Goal: Information Seeking & Learning: Learn about a topic

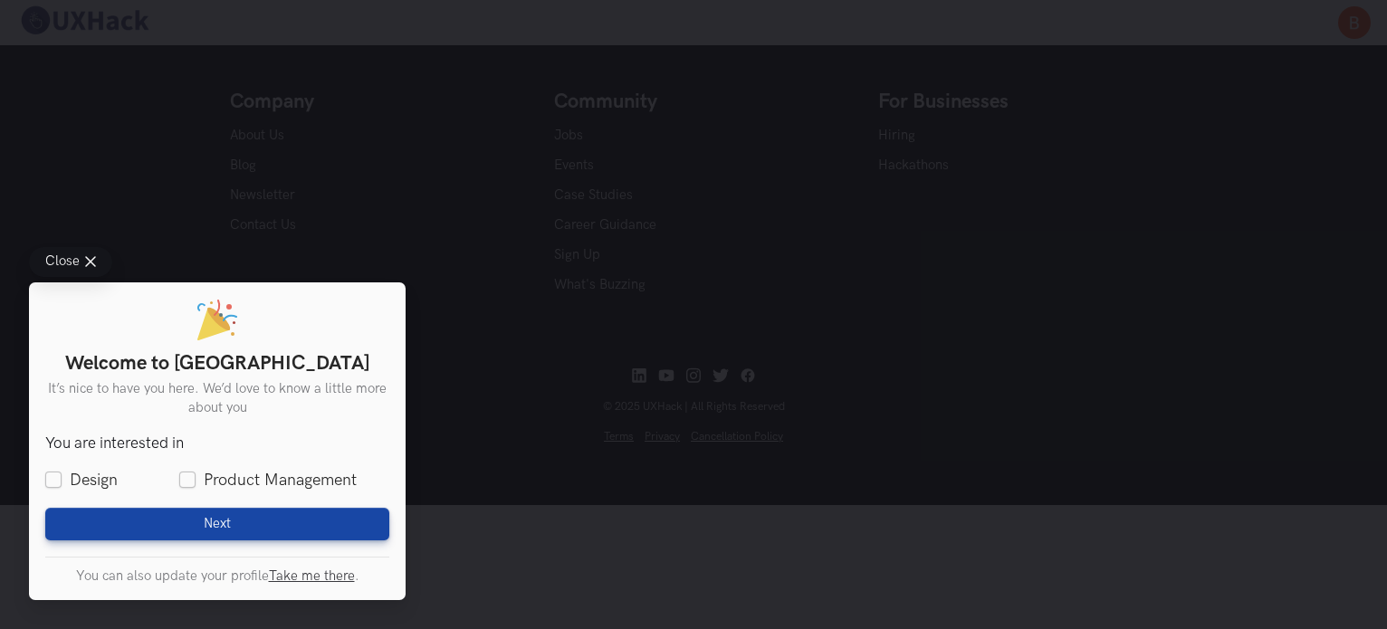
click at [90, 260] on line at bounding box center [90, 262] width 9 height 9
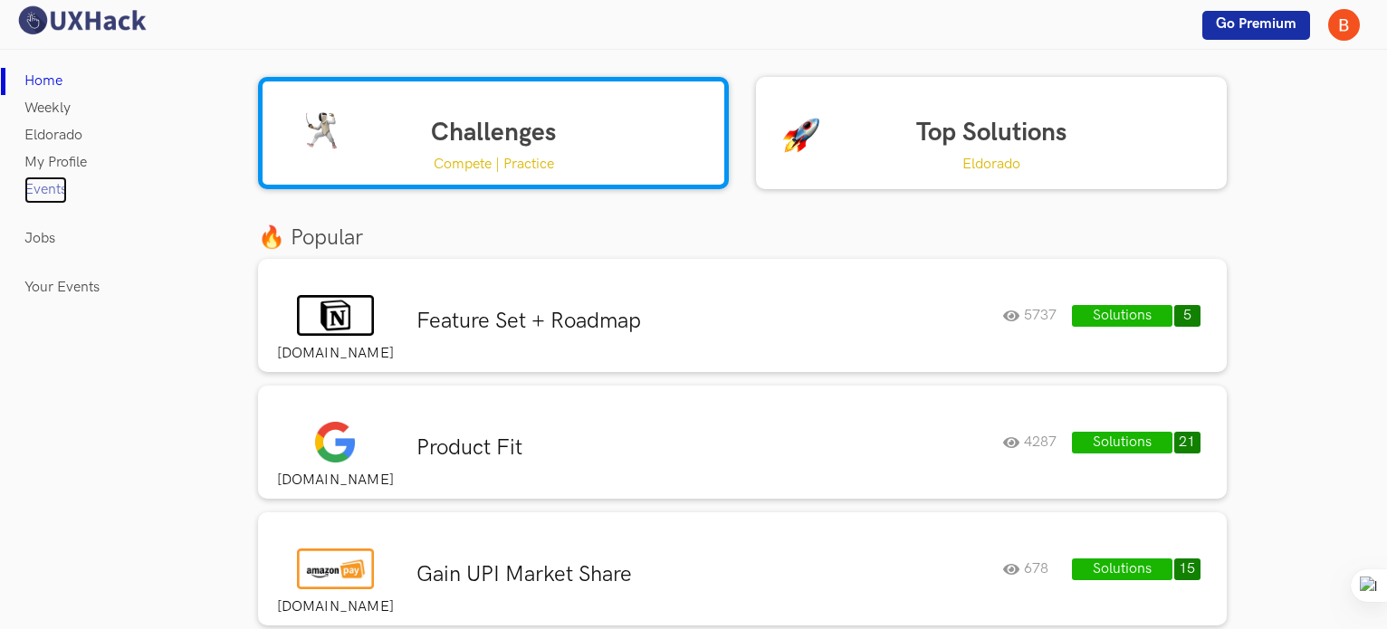
click at [61, 182] on link "Events" at bounding box center [45, 190] width 43 height 27
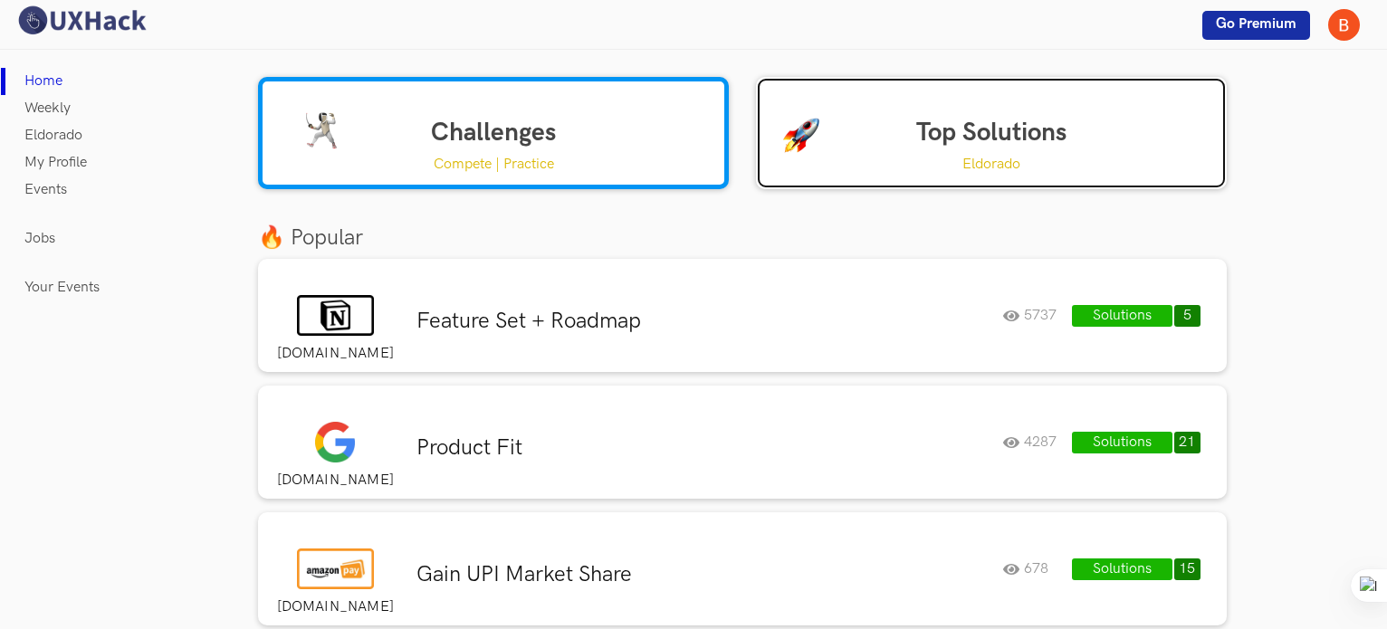
click at [932, 149] on link "Top Solutions Eldorado" at bounding box center [991, 133] width 471 height 112
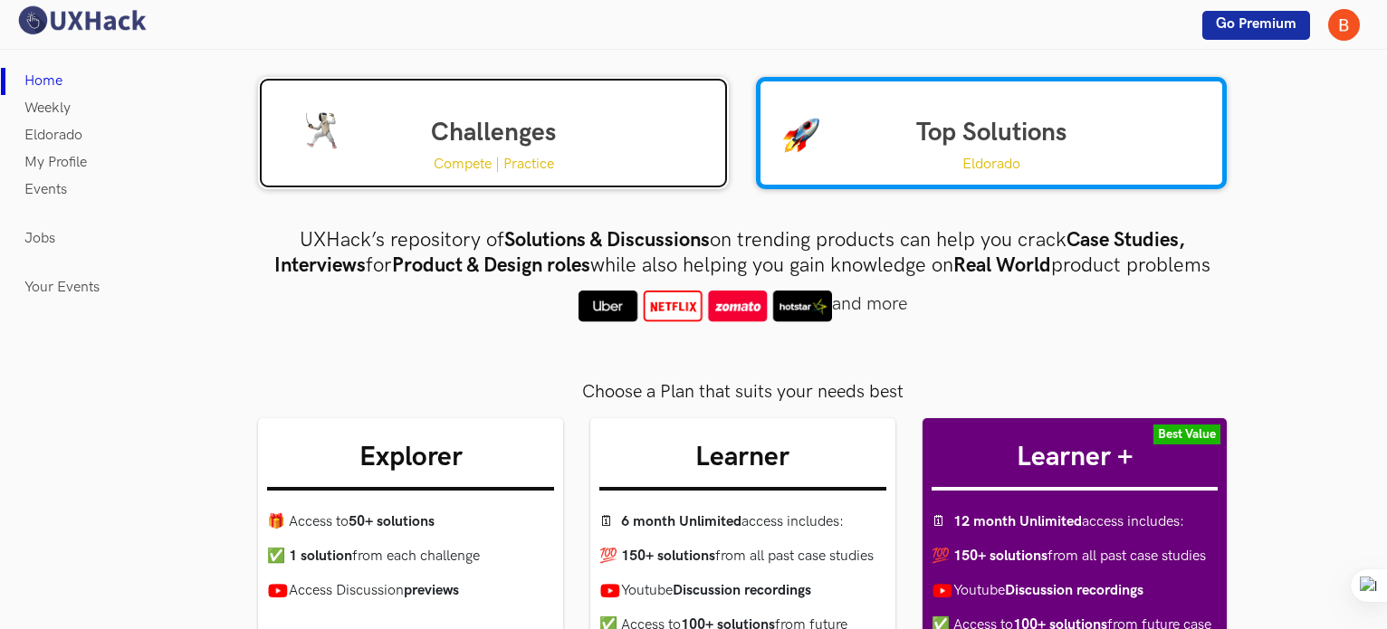
click at [569, 119] on link "Challenges Compete | Practice" at bounding box center [493, 133] width 471 height 112
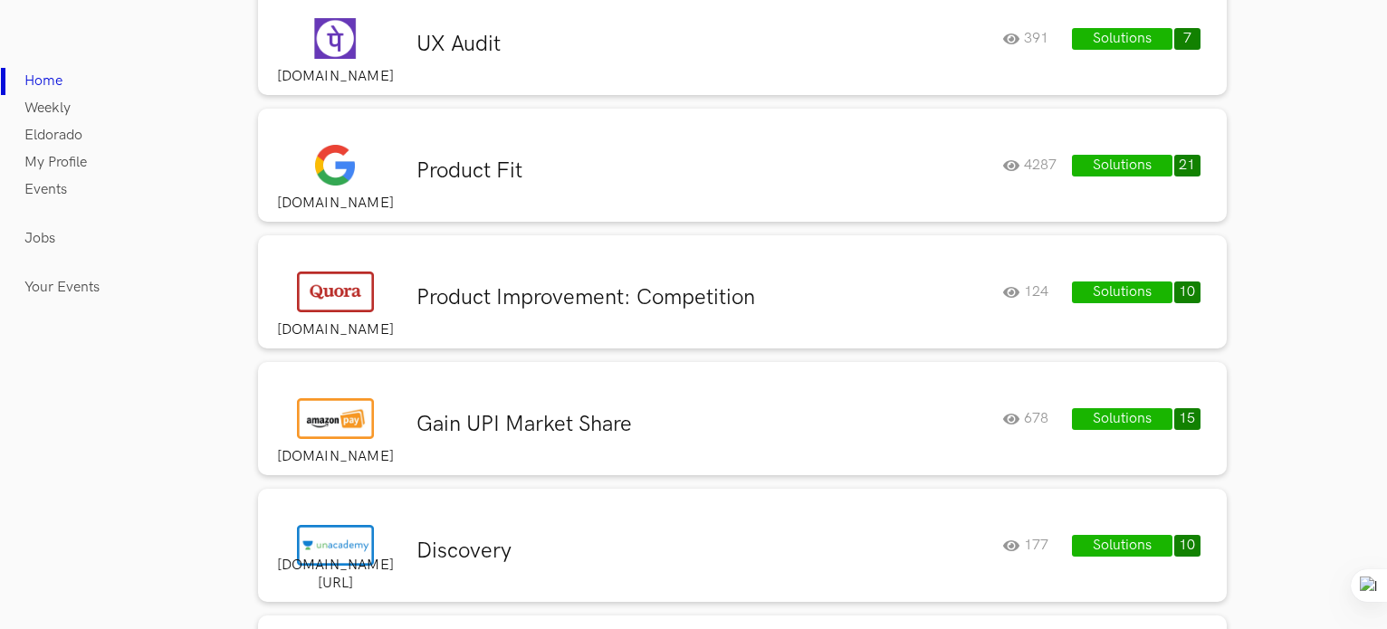
scroll to position [4890, 0]
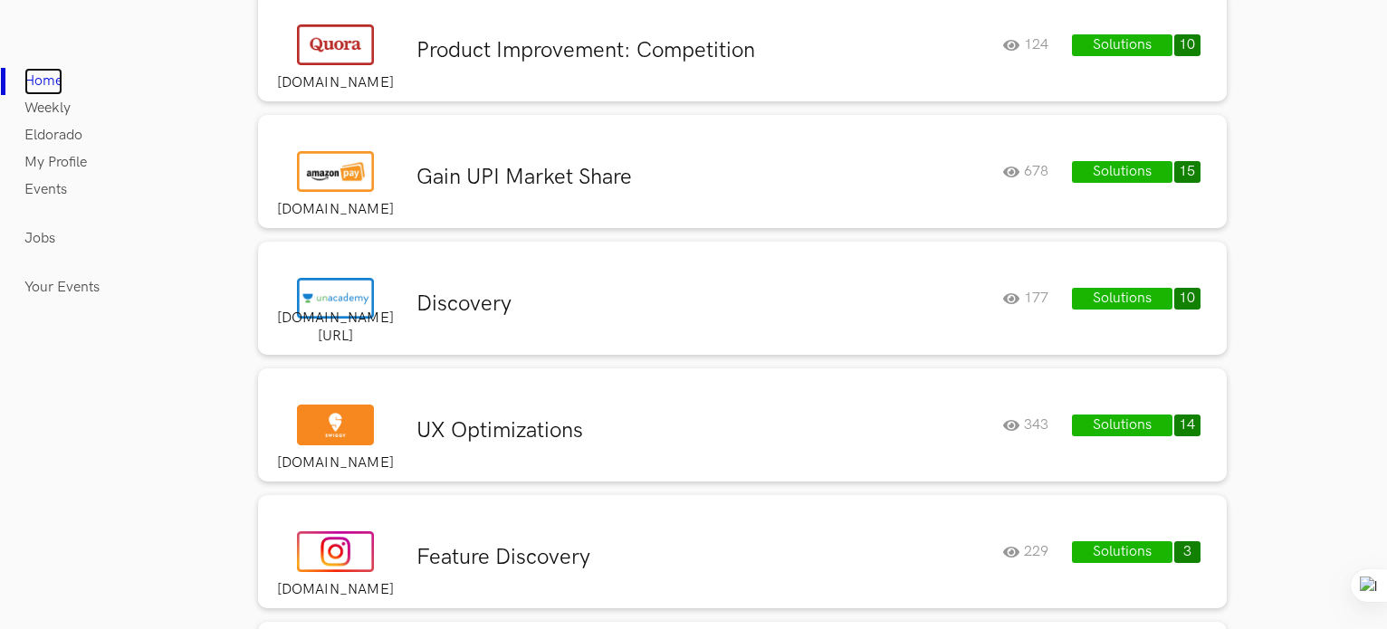
click at [43, 76] on link "Home" at bounding box center [43, 81] width 38 height 27
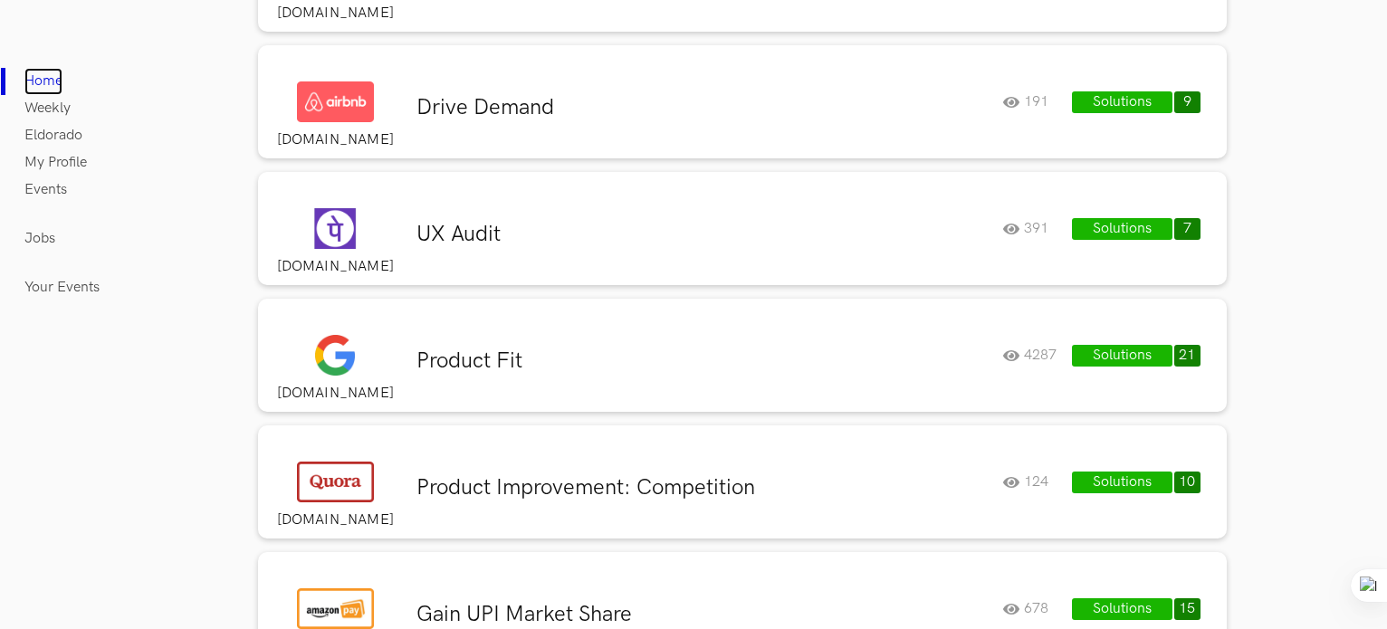
scroll to position [4437, 0]
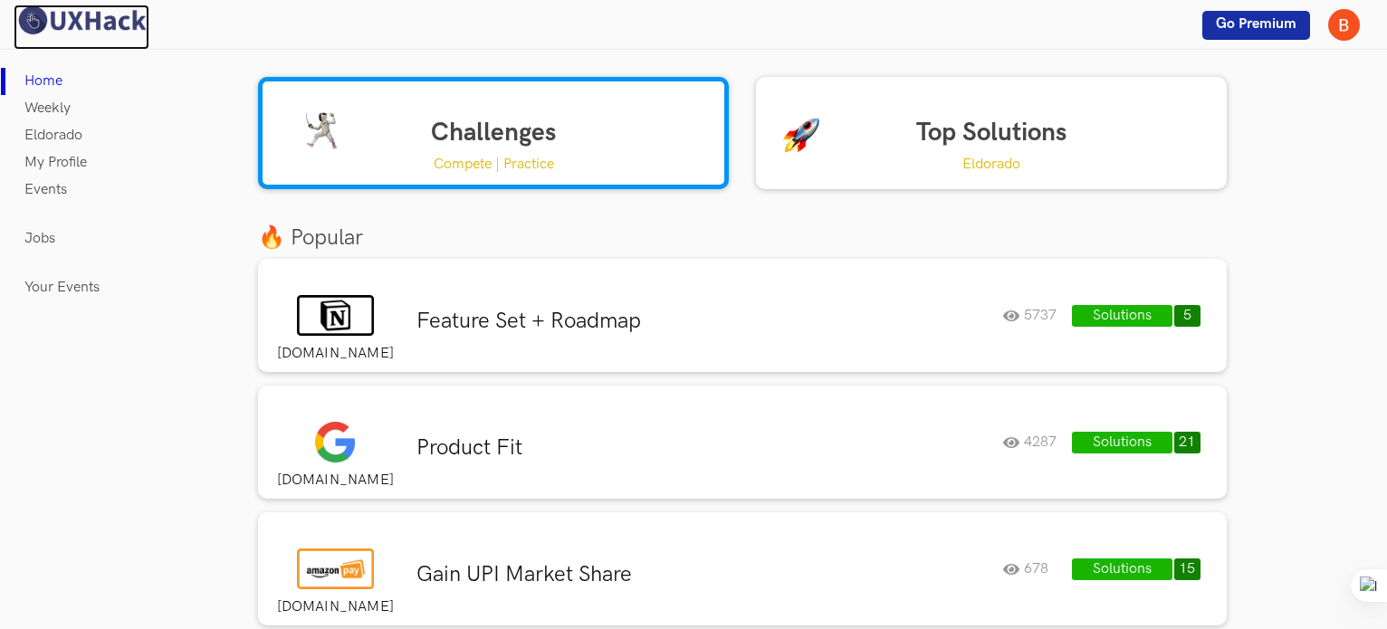
click at [102, 24] on img at bounding box center [82, 21] width 136 height 32
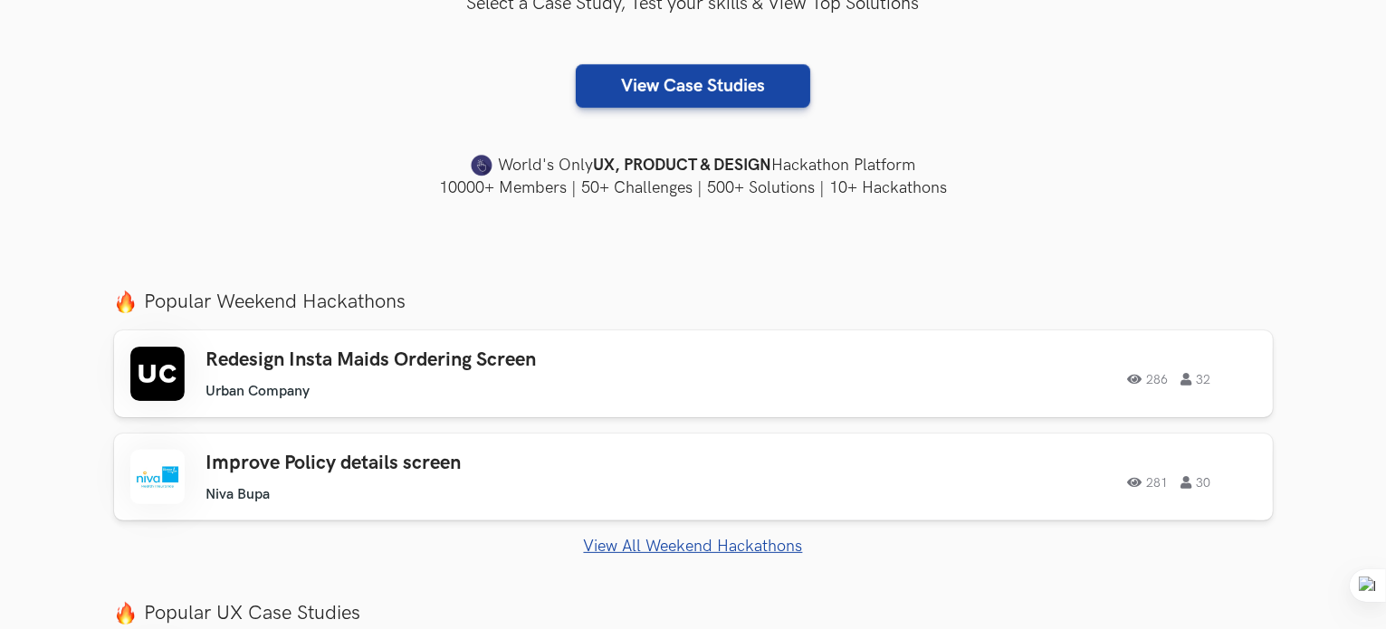
scroll to position [453, 0]
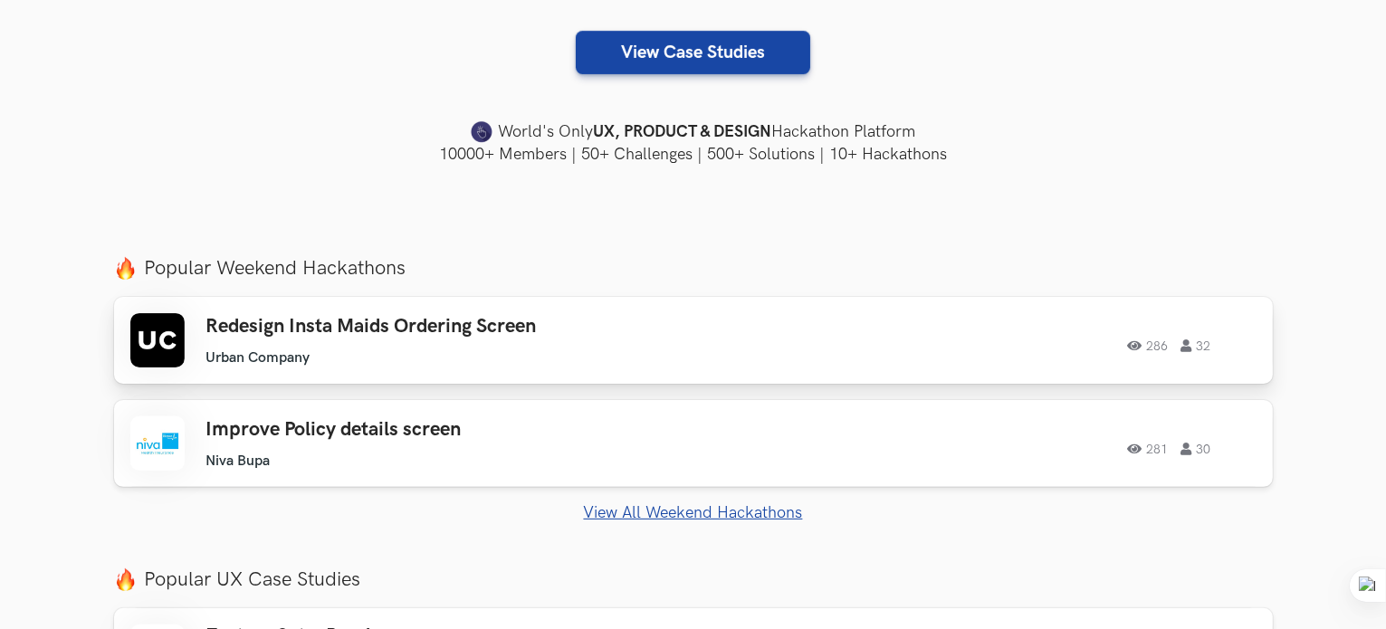
click at [388, 342] on div "Redesign Insta Maids Ordering Screen Urban Company Urban Company 286 32" at bounding box center [463, 341] width 514 height 52
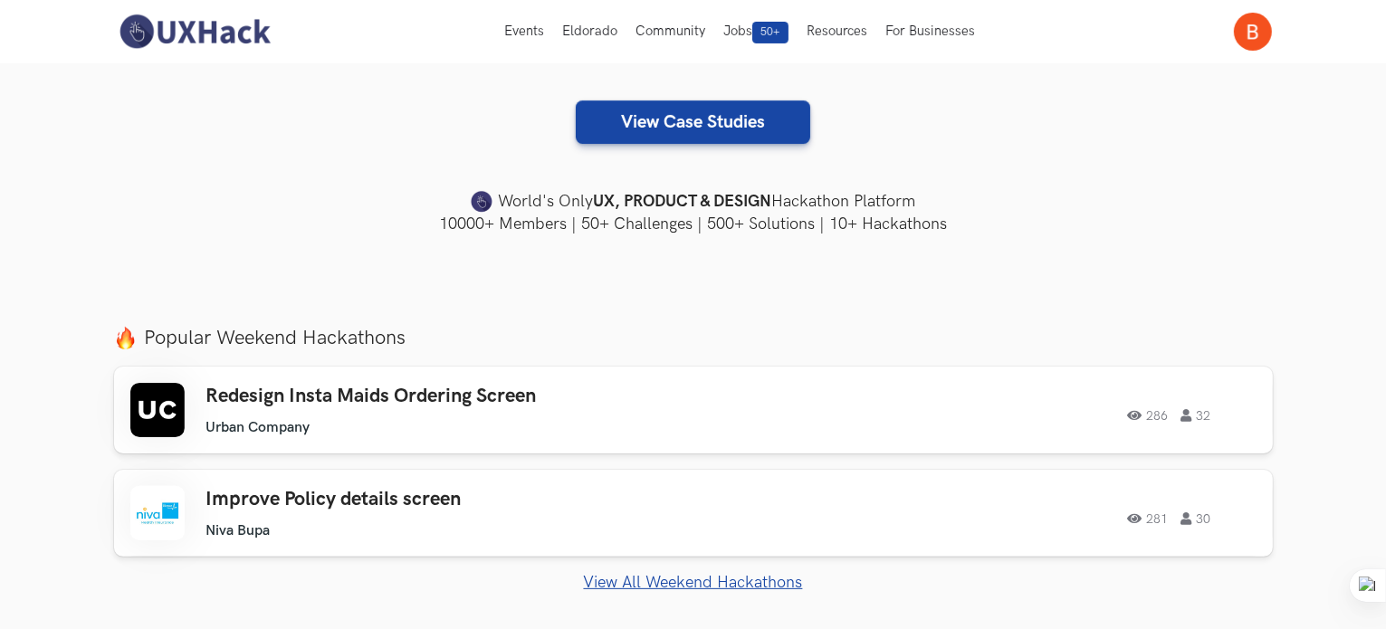
scroll to position [272, 0]
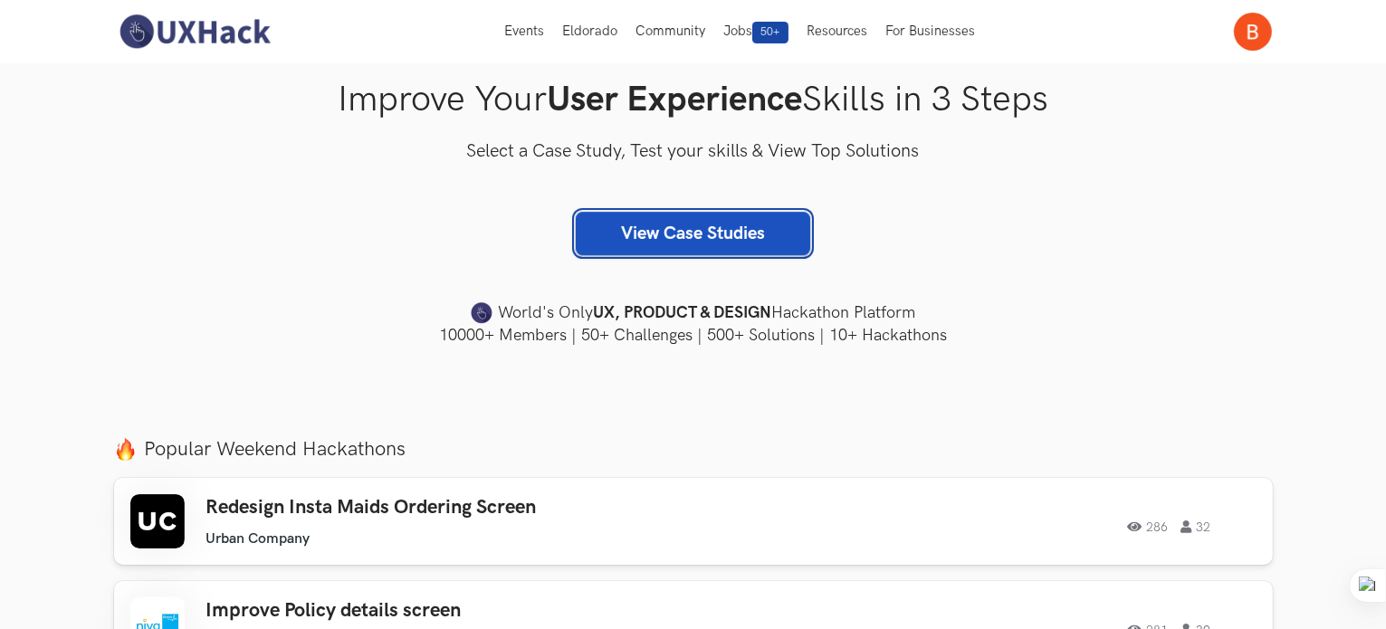
click at [705, 216] on link "View Case Studies" at bounding box center [693, 233] width 235 height 43
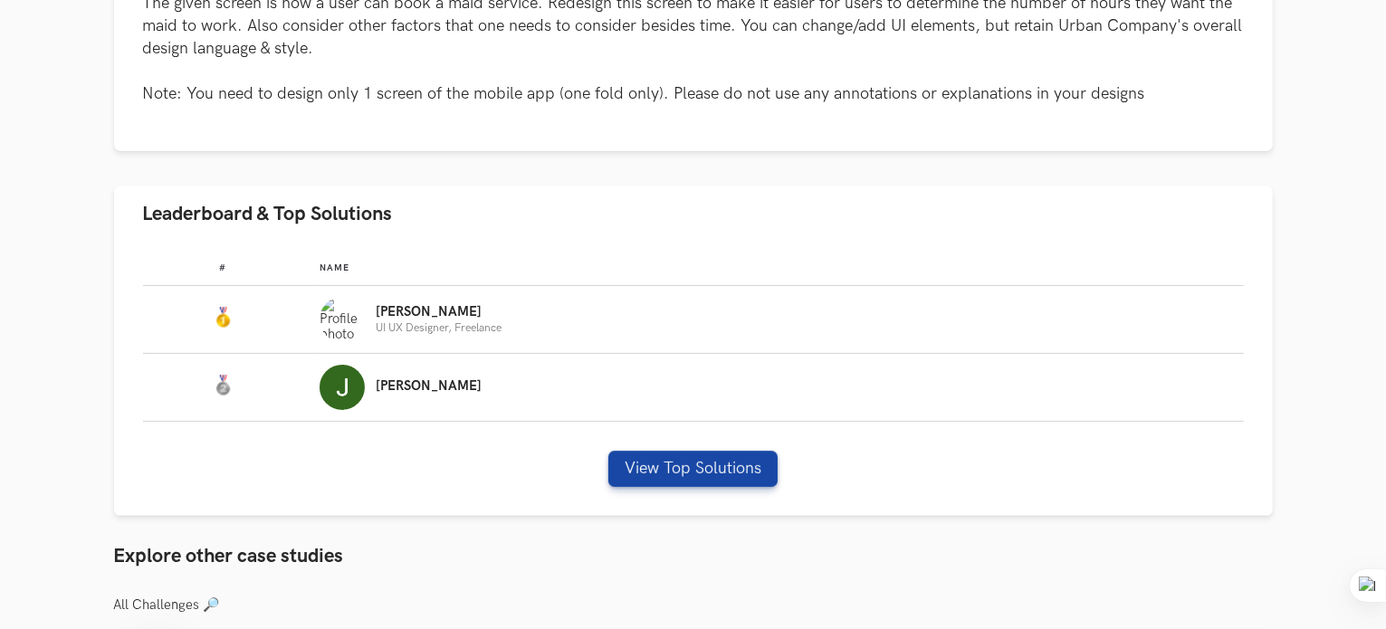
scroll to position [543, 0]
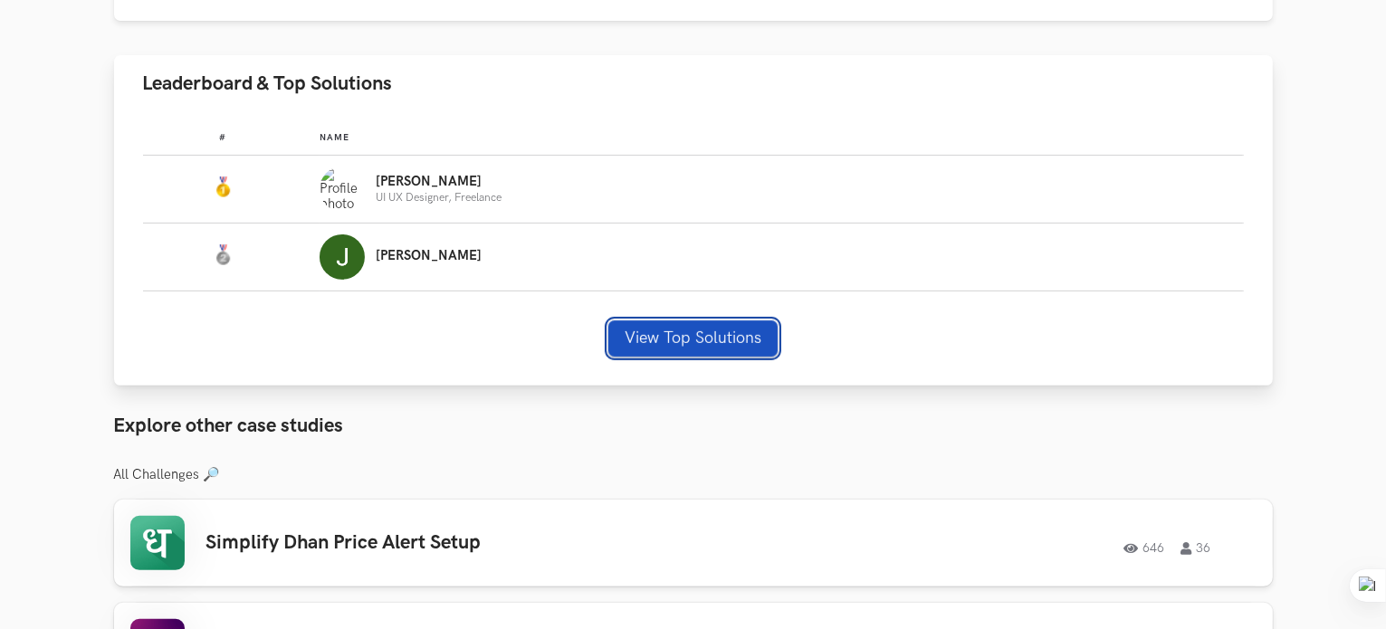
click at [667, 334] on button "View Top Solutions" at bounding box center [693, 339] width 169 height 36
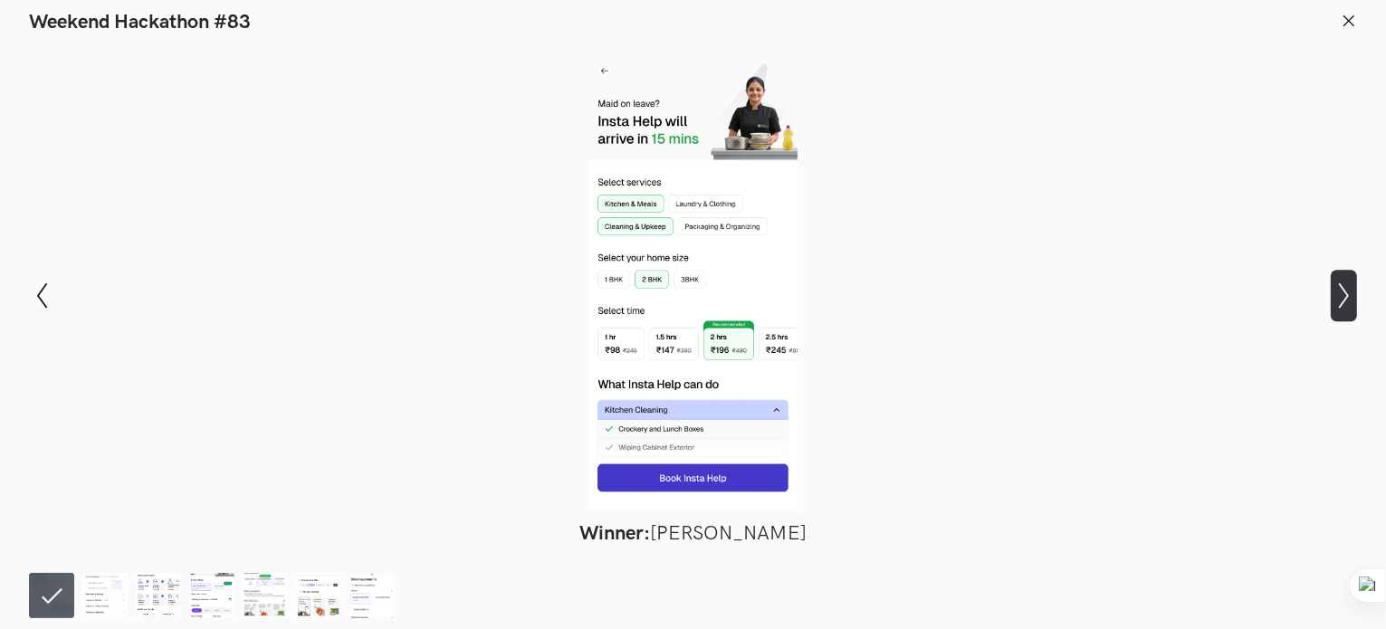
click at [1338, 288] on icon "Show next slide" at bounding box center [1344, 296] width 26 height 26
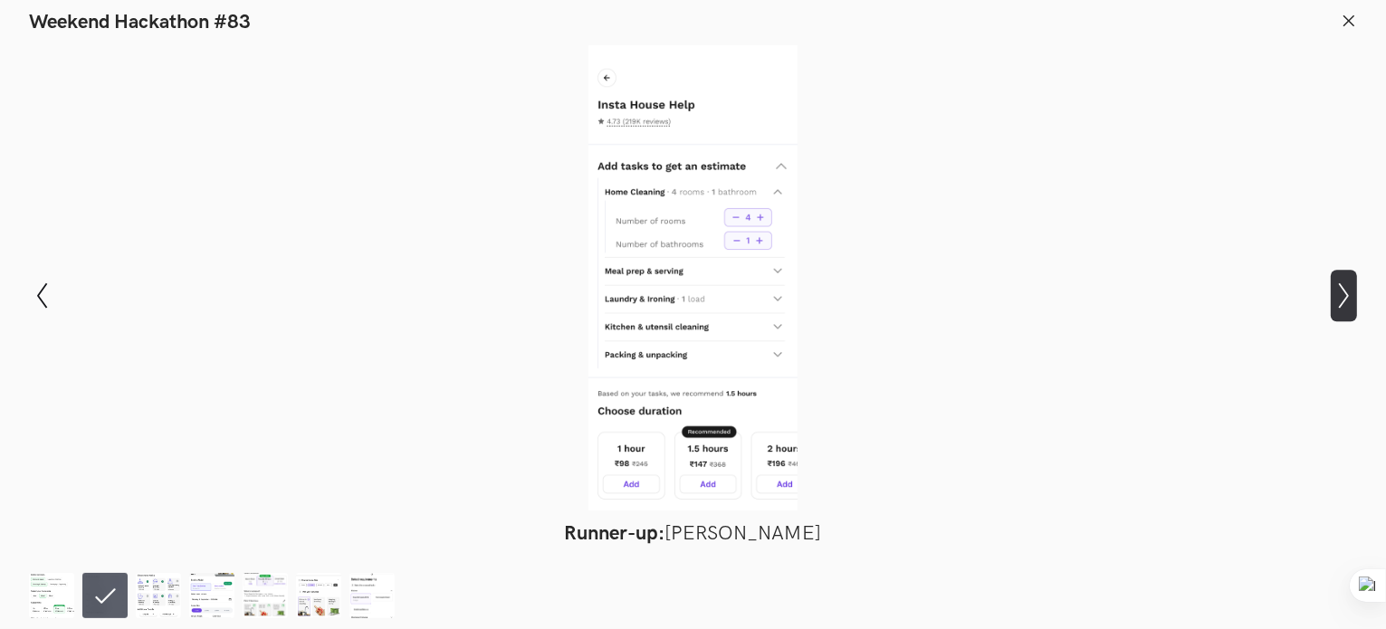
click at [1338, 288] on icon "Show next slide" at bounding box center [1344, 296] width 26 height 26
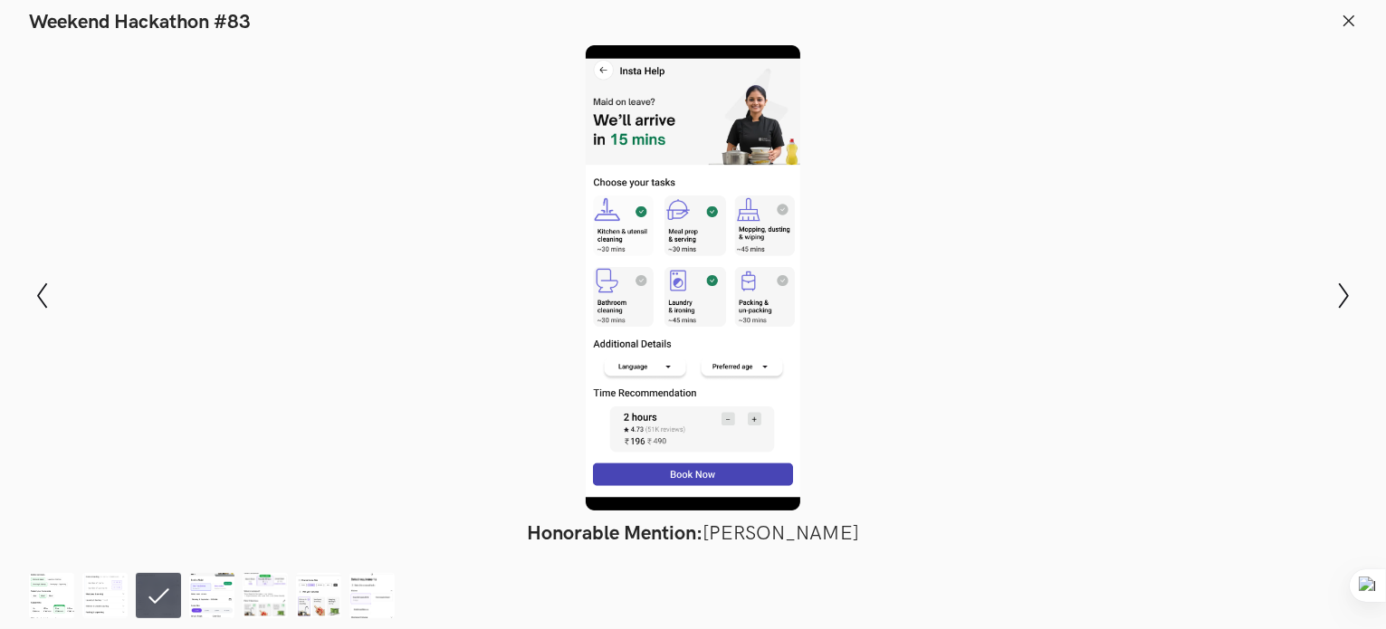
click at [19, 301] on div "Modal Gallery Slideshow Winner: Nirmalkumar Rohit Runner-up: Jennel Pinto Honor…" at bounding box center [693, 295] width 1386 height 523
click at [34, 293] on icon "Show previous slide" at bounding box center [42, 296] width 26 height 26
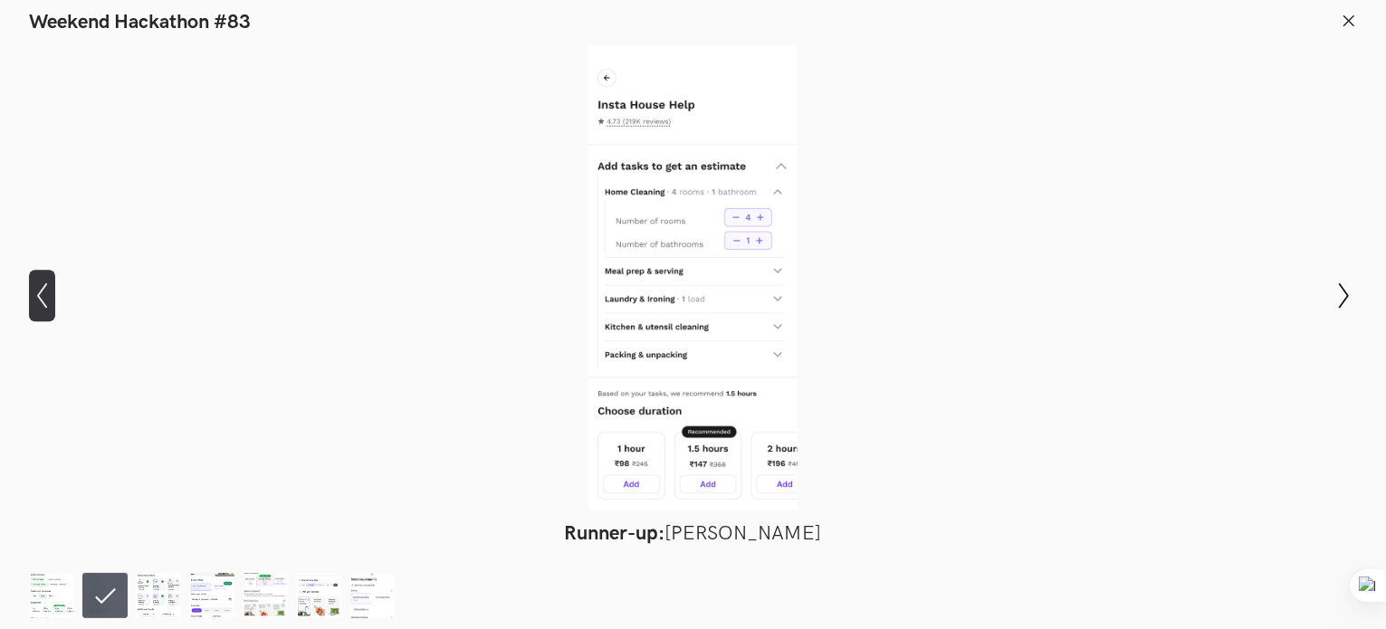
click at [34, 293] on icon "Show previous slide" at bounding box center [42, 296] width 26 height 26
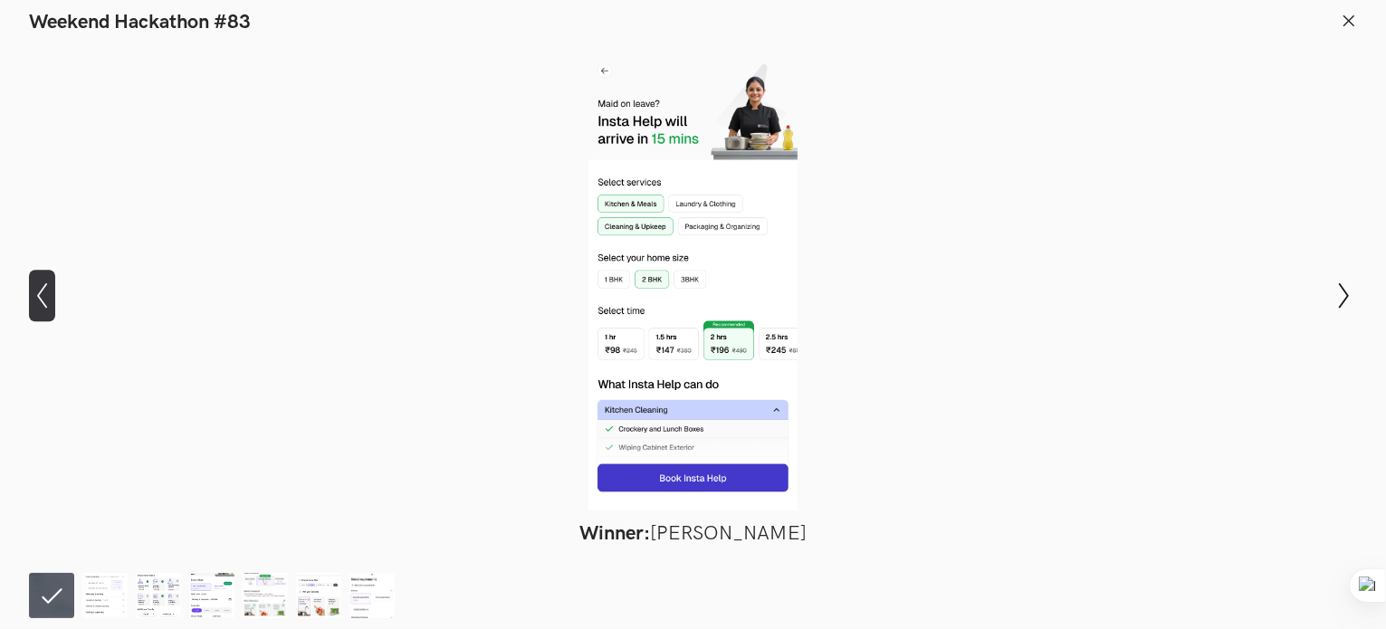
click at [34, 293] on icon "Show previous slide" at bounding box center [42, 296] width 26 height 26
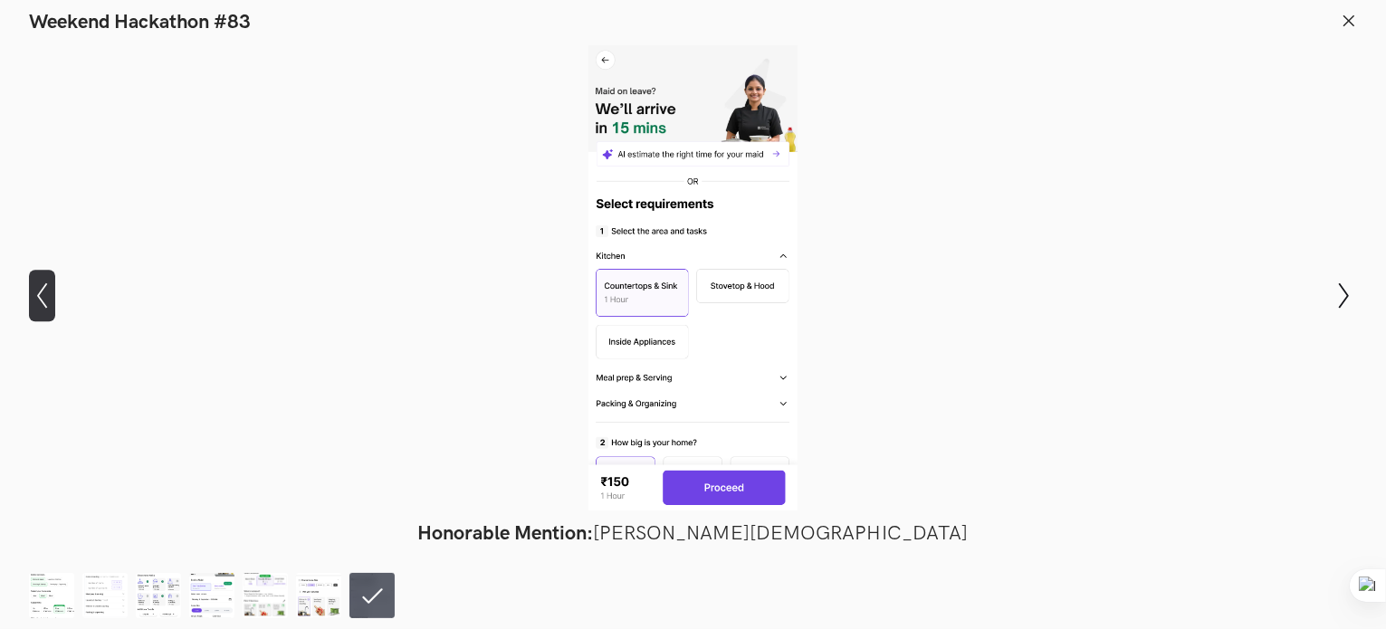
click at [34, 293] on icon "Show previous slide" at bounding box center [42, 296] width 26 height 26
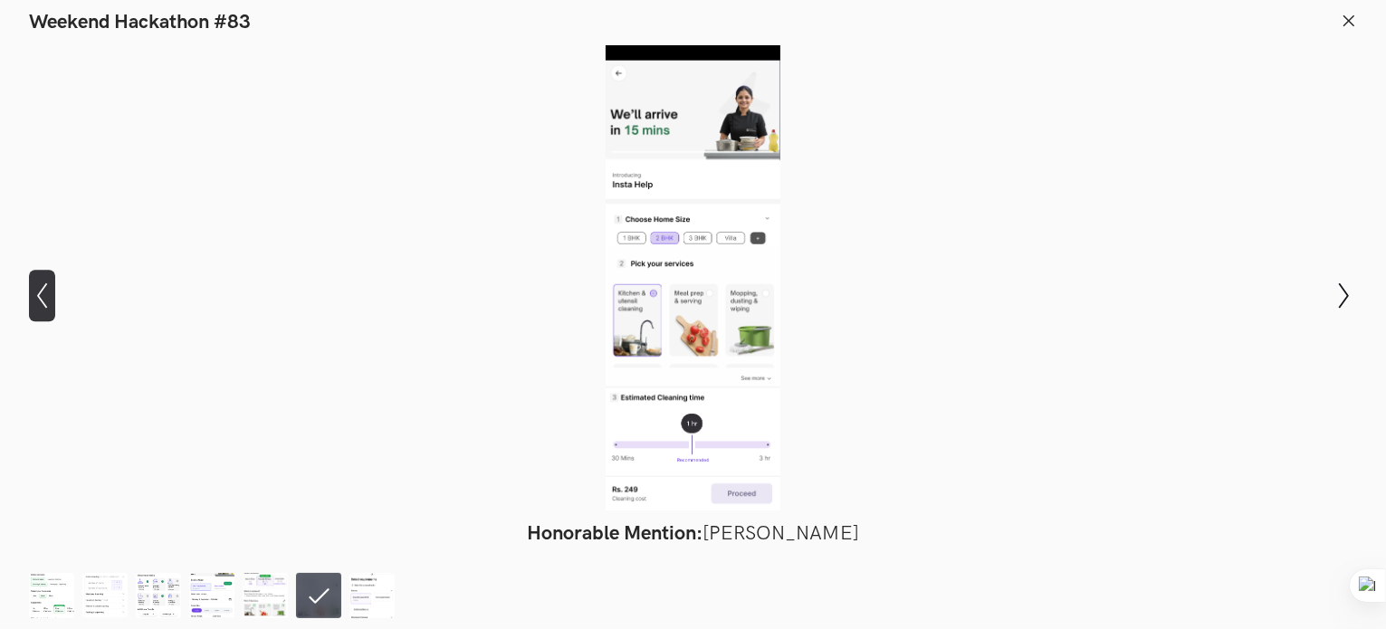
click at [34, 293] on icon "Show previous slide" at bounding box center [42, 296] width 26 height 26
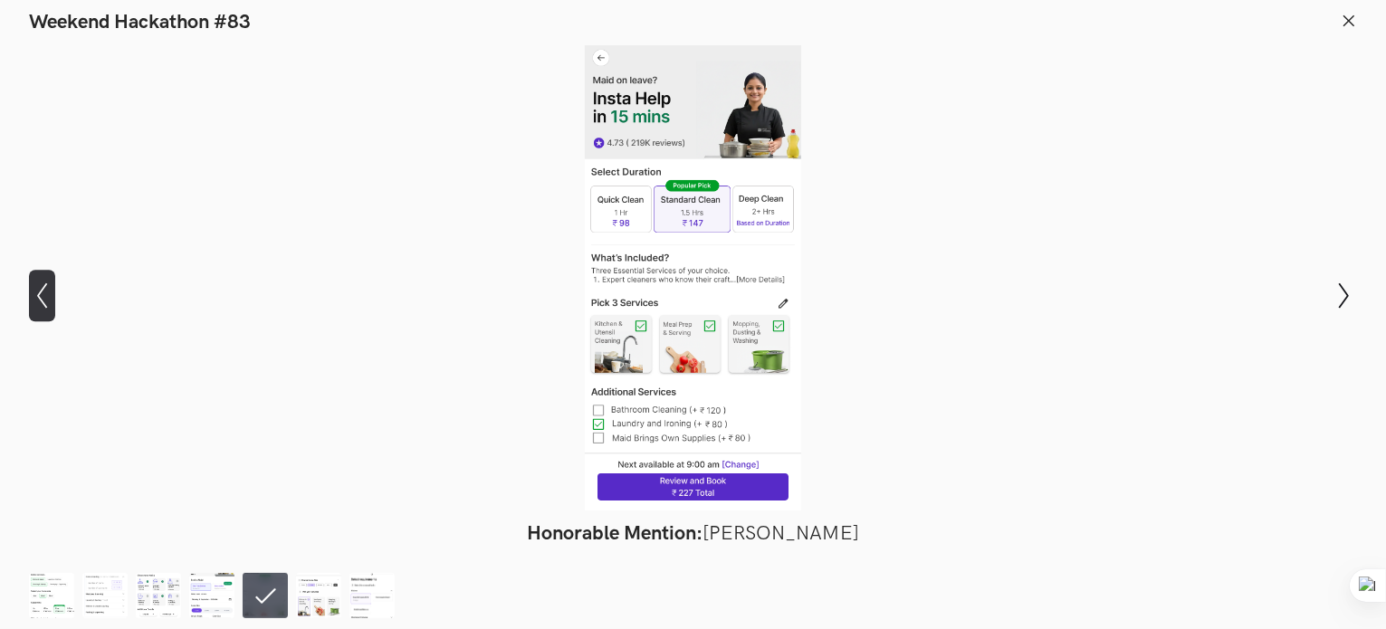
click at [34, 293] on icon "Show previous slide" at bounding box center [42, 296] width 26 height 26
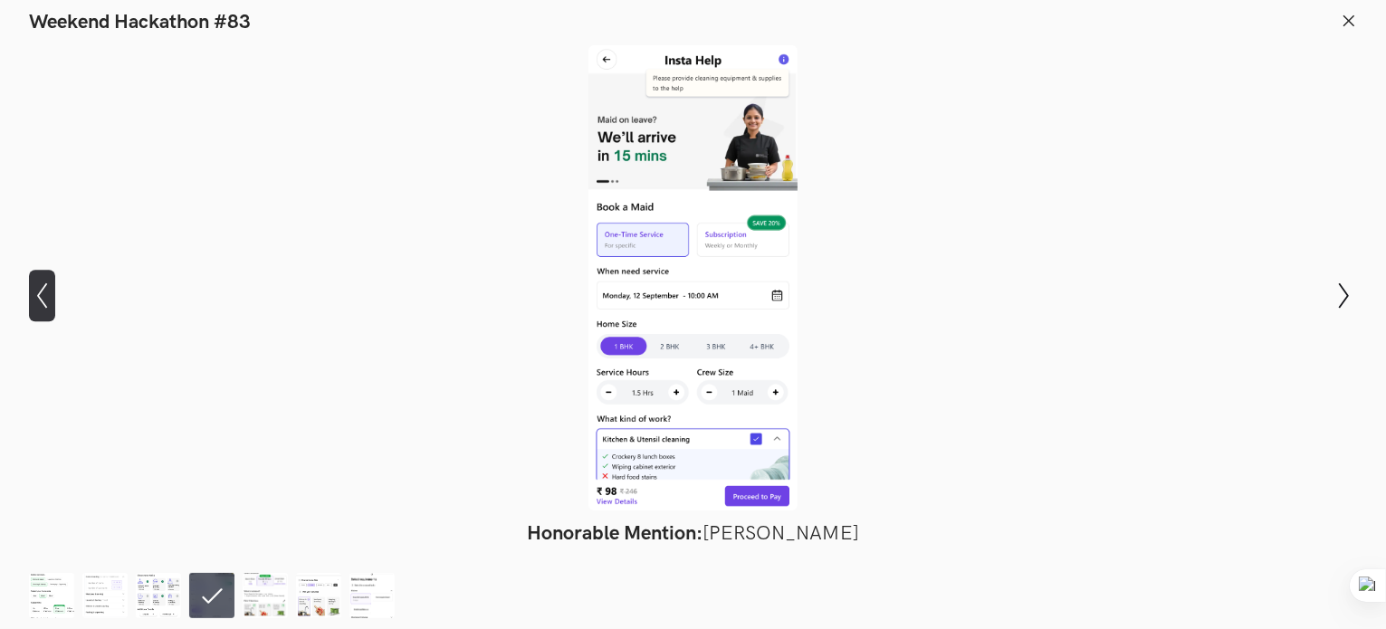
click at [34, 293] on icon "Show previous slide" at bounding box center [42, 296] width 26 height 26
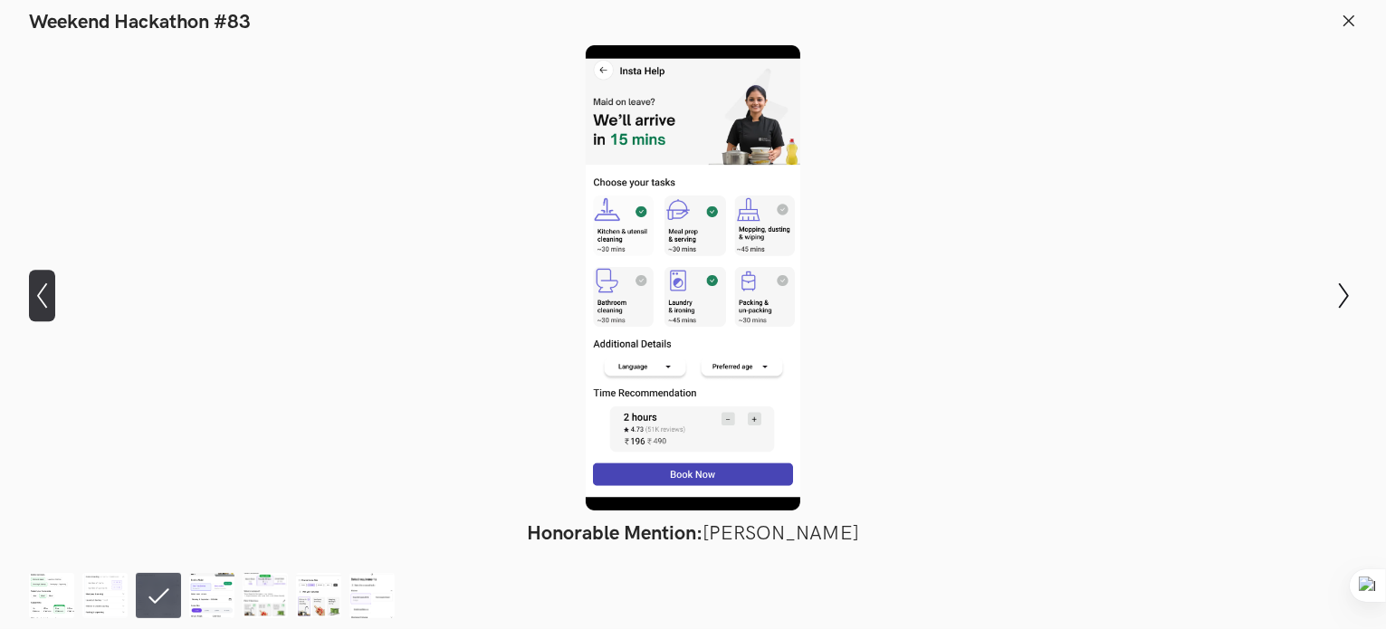
click at [34, 293] on icon "Show previous slide" at bounding box center [42, 296] width 26 height 26
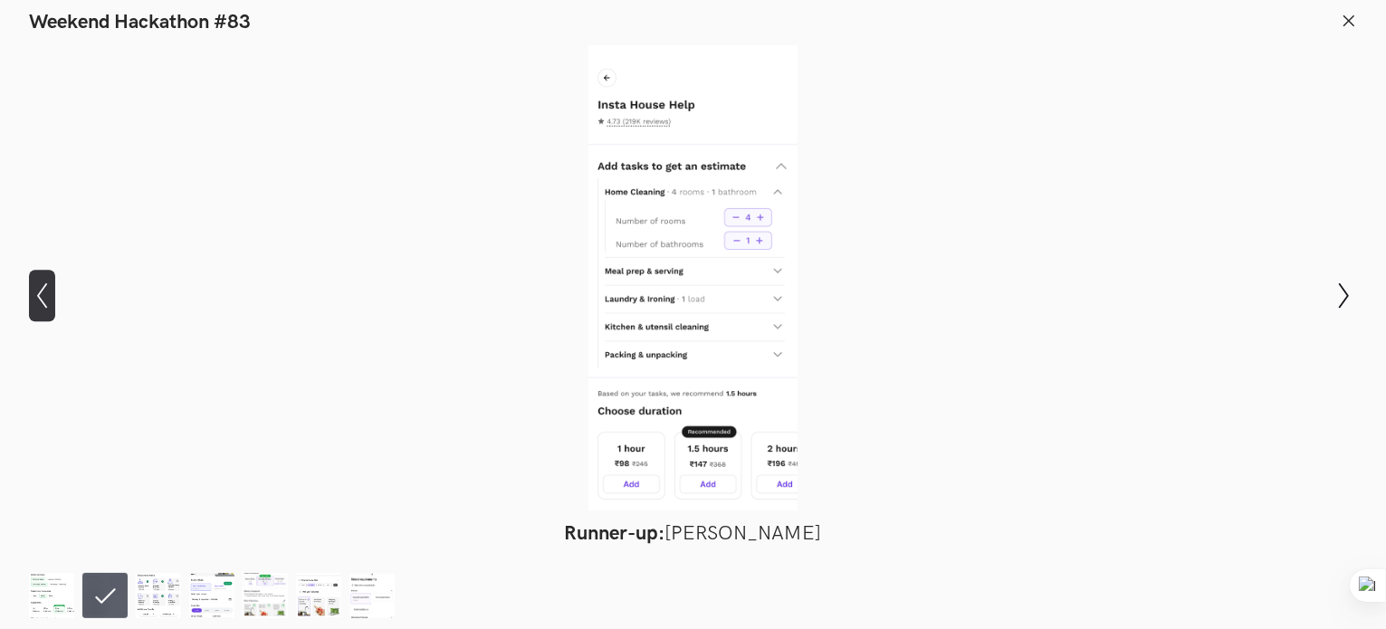
click at [34, 293] on icon "Show previous slide" at bounding box center [42, 296] width 26 height 26
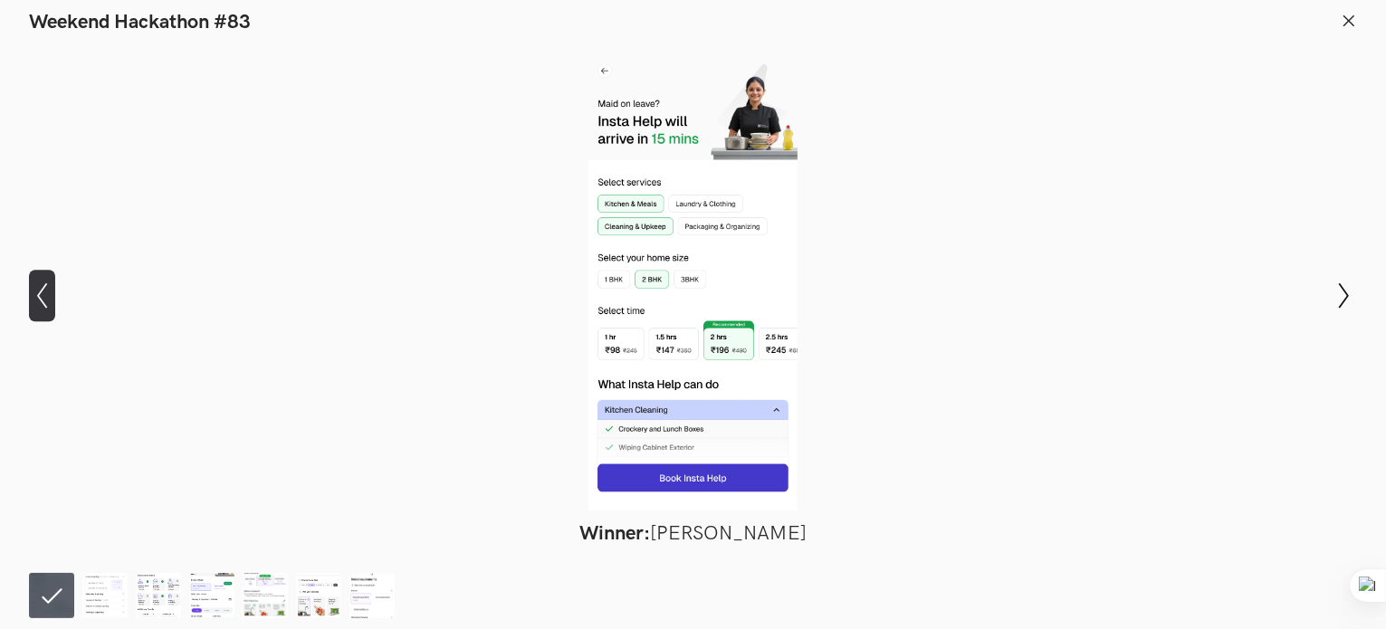
click at [34, 291] on icon "Show previous slide" at bounding box center [42, 296] width 26 height 26
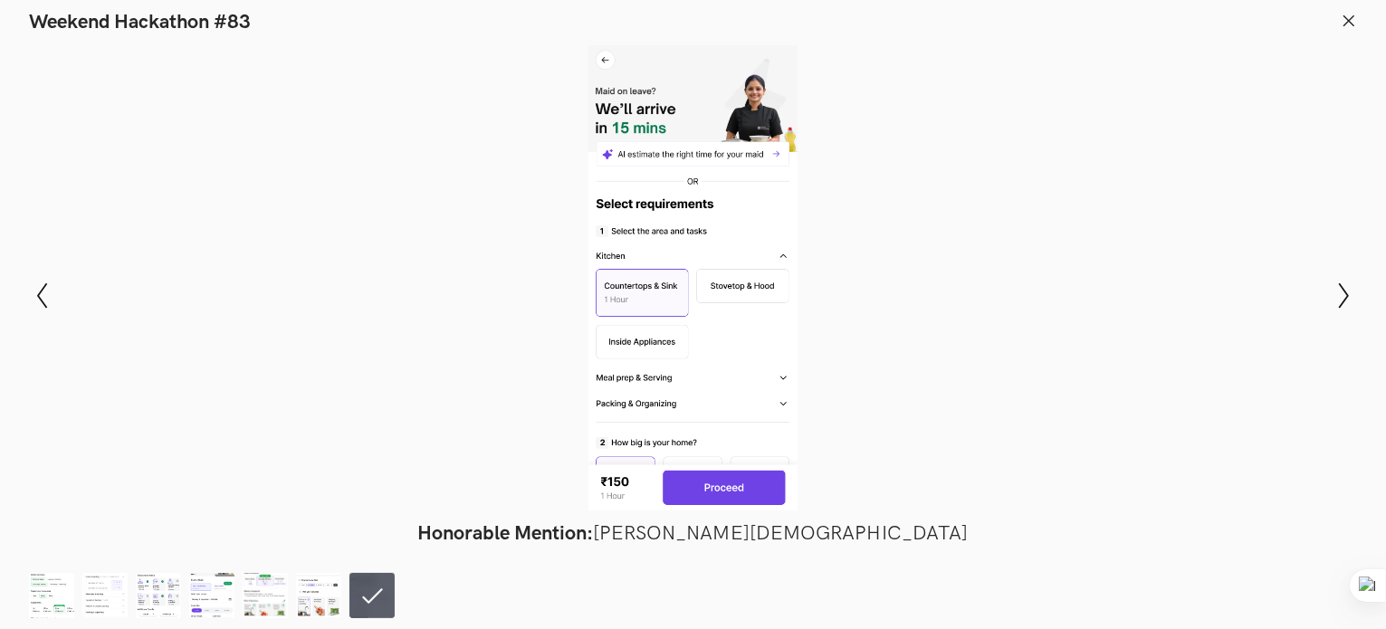
click at [1348, 23] on icon at bounding box center [1349, 21] width 16 height 16
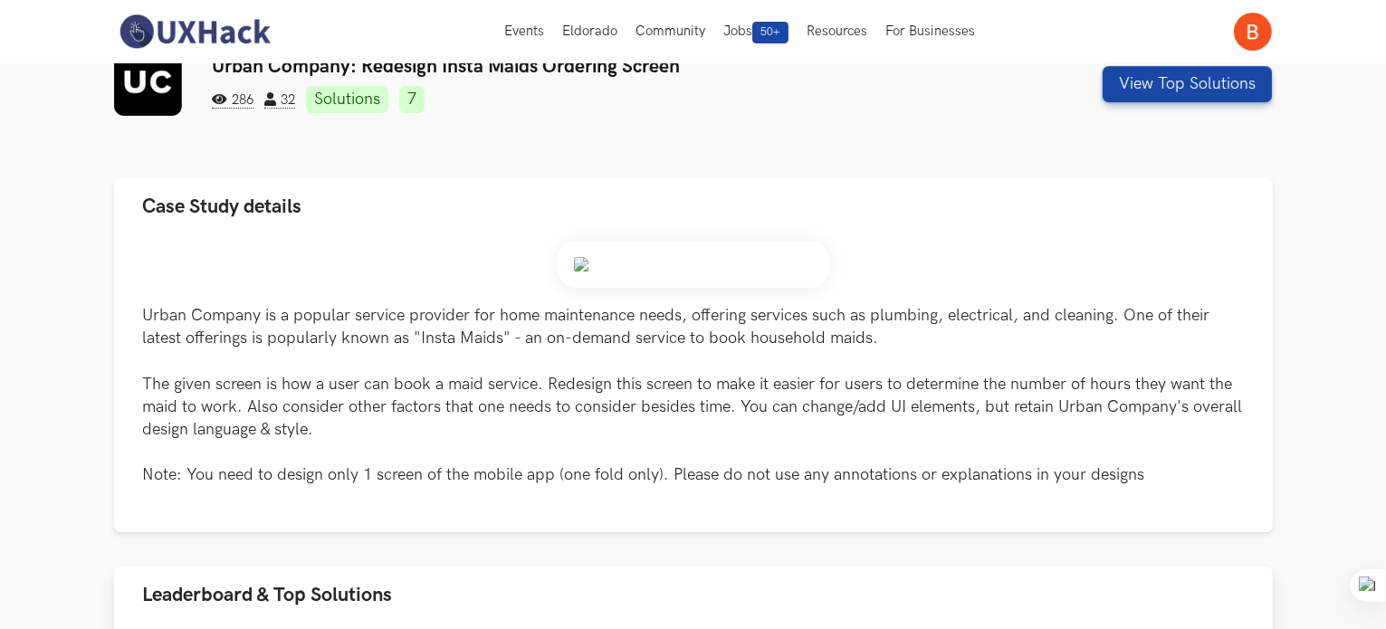
scroll to position [0, 0]
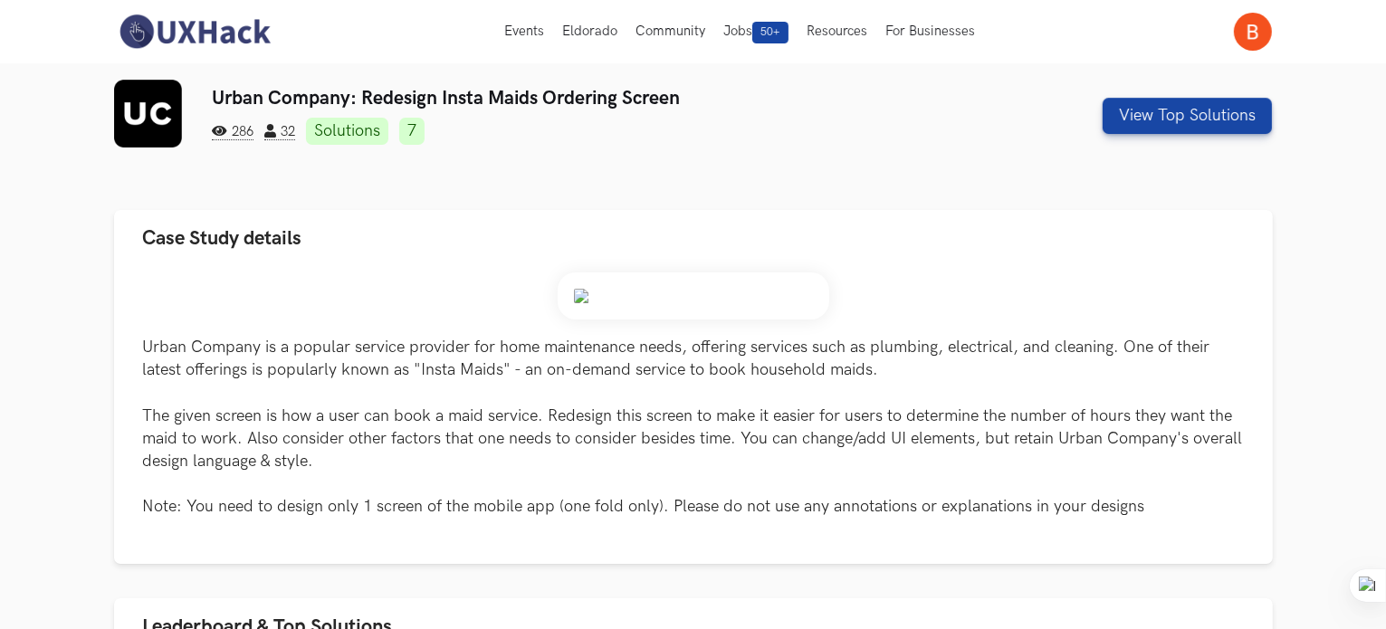
click at [413, 135] on link "7" at bounding box center [411, 131] width 25 height 27
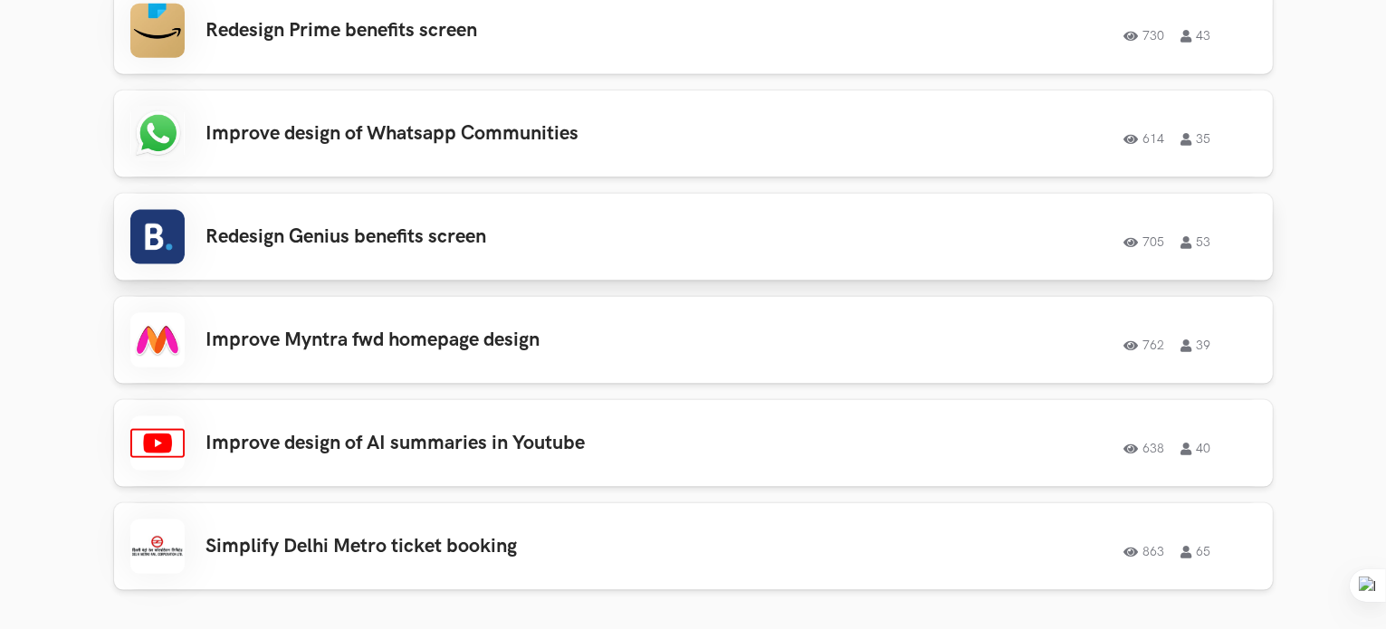
scroll to position [2246, 0]
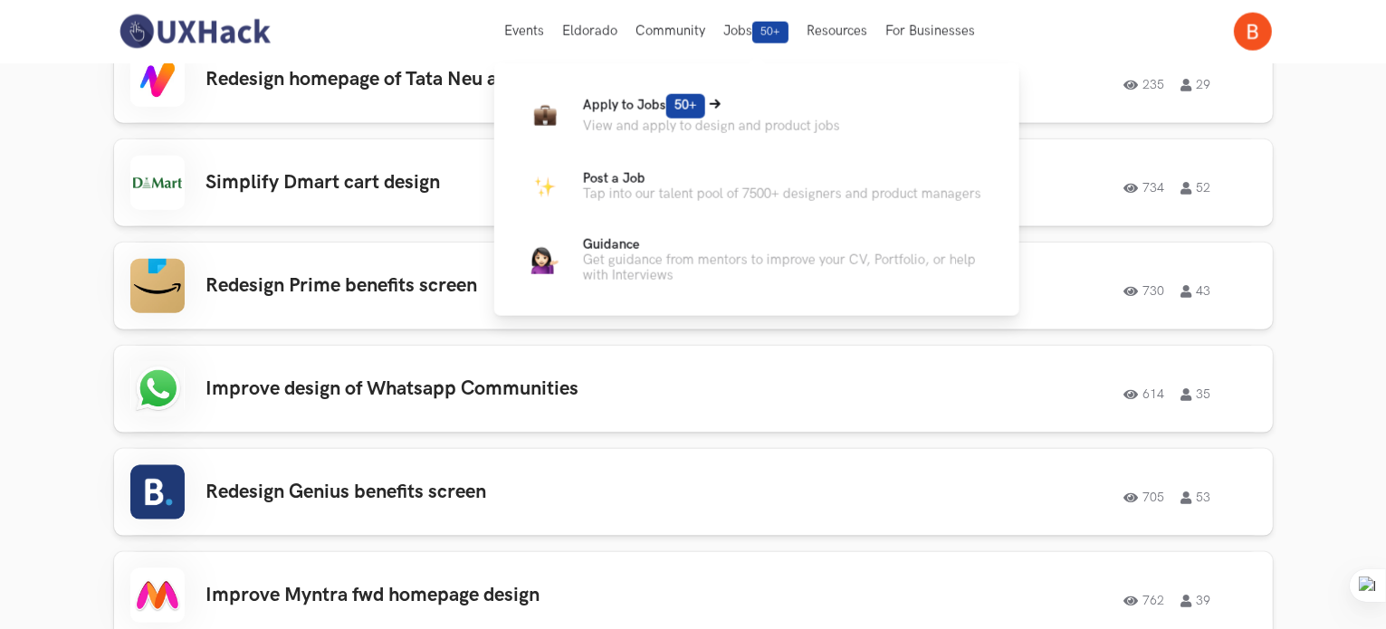
click at [612, 116] on p "Apply to Jobs 50+" at bounding box center [711, 106] width 257 height 24
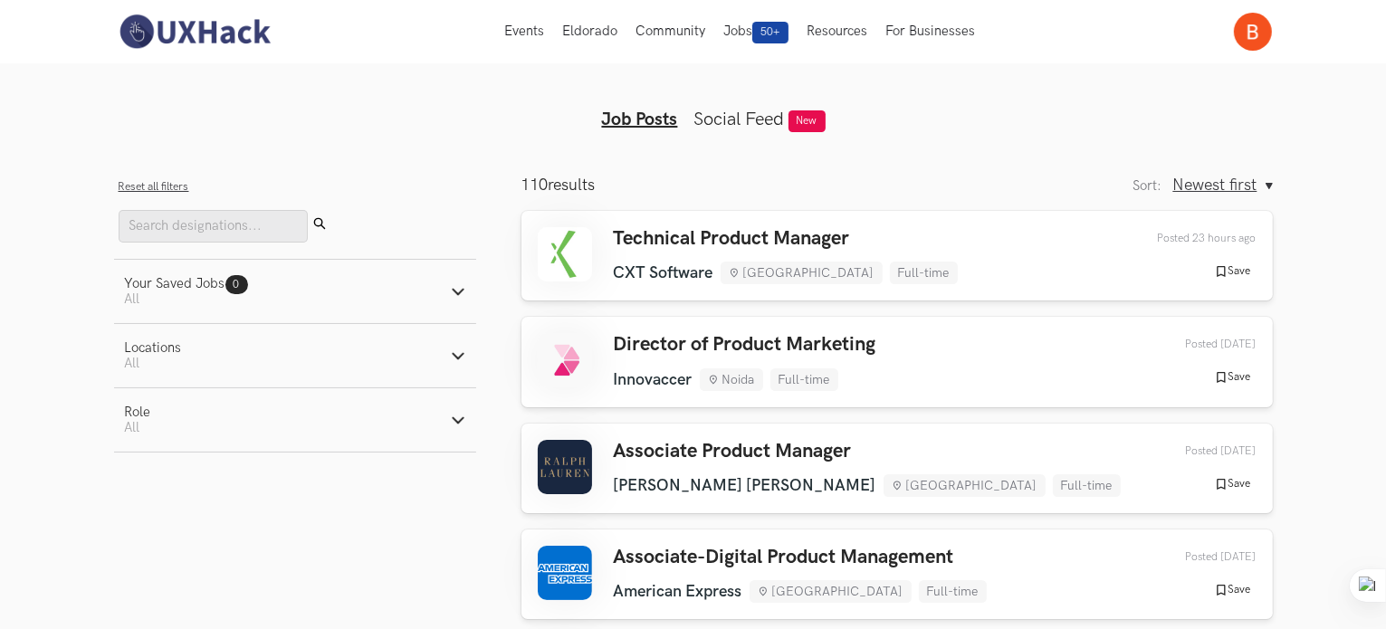
click at [461, 426] on line "button" at bounding box center [458, 422] width 10 height 10
click at [138, 517] on label "Design" at bounding box center [158, 514] width 67 height 19
click at [138, 517] on input "Design" at bounding box center [133, 514] width 17 height 17
radio input "true"
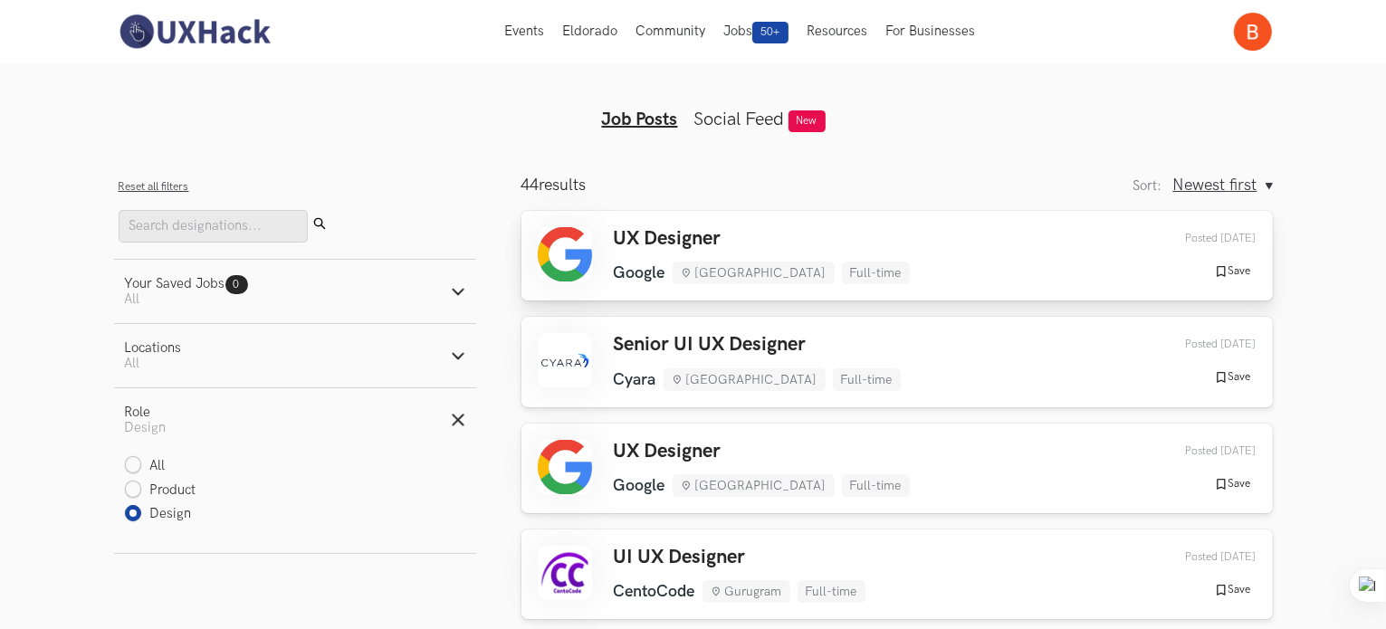
click at [624, 244] on h3 "UX Designer" at bounding box center [762, 239] width 296 height 24
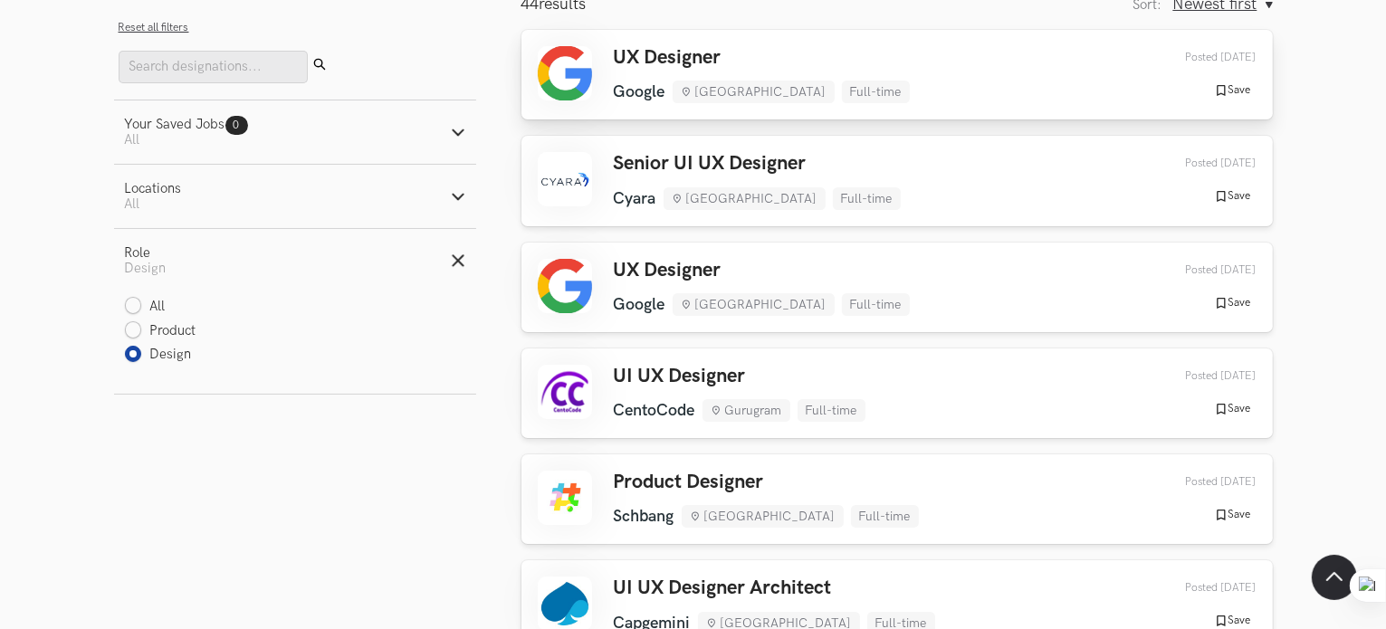
scroll to position [272, 0]
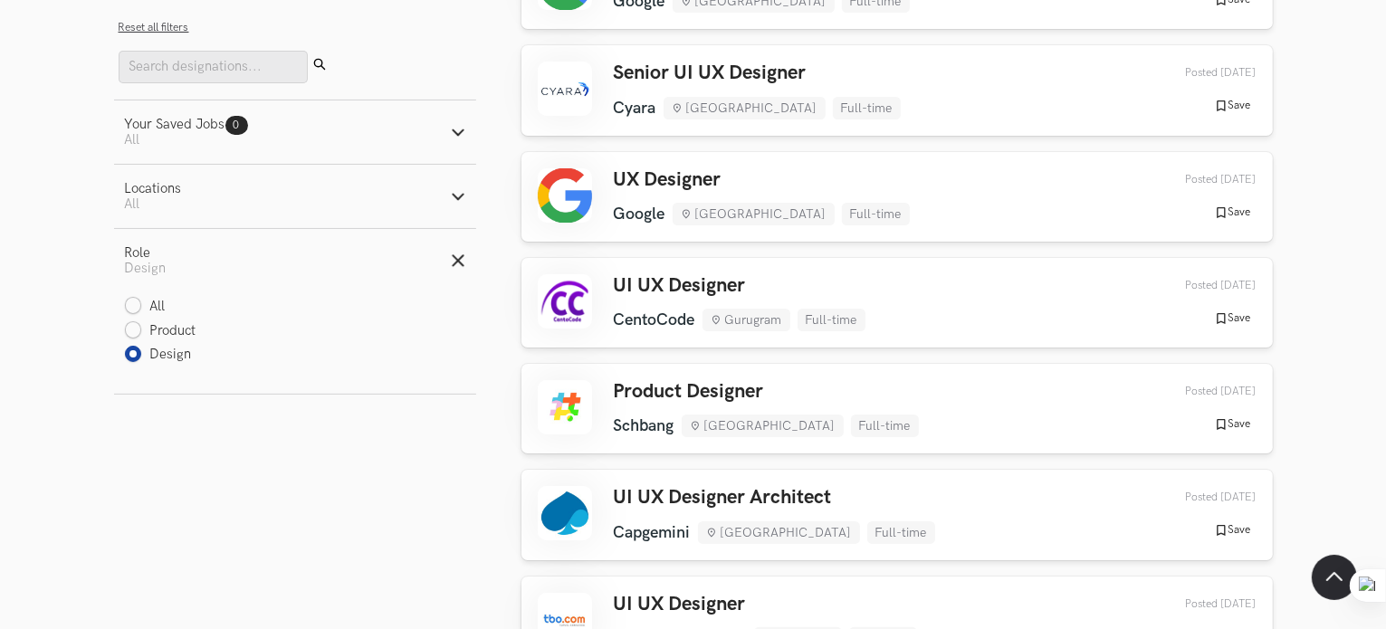
click at [453, 201] on icon "button" at bounding box center [458, 196] width 14 height 14
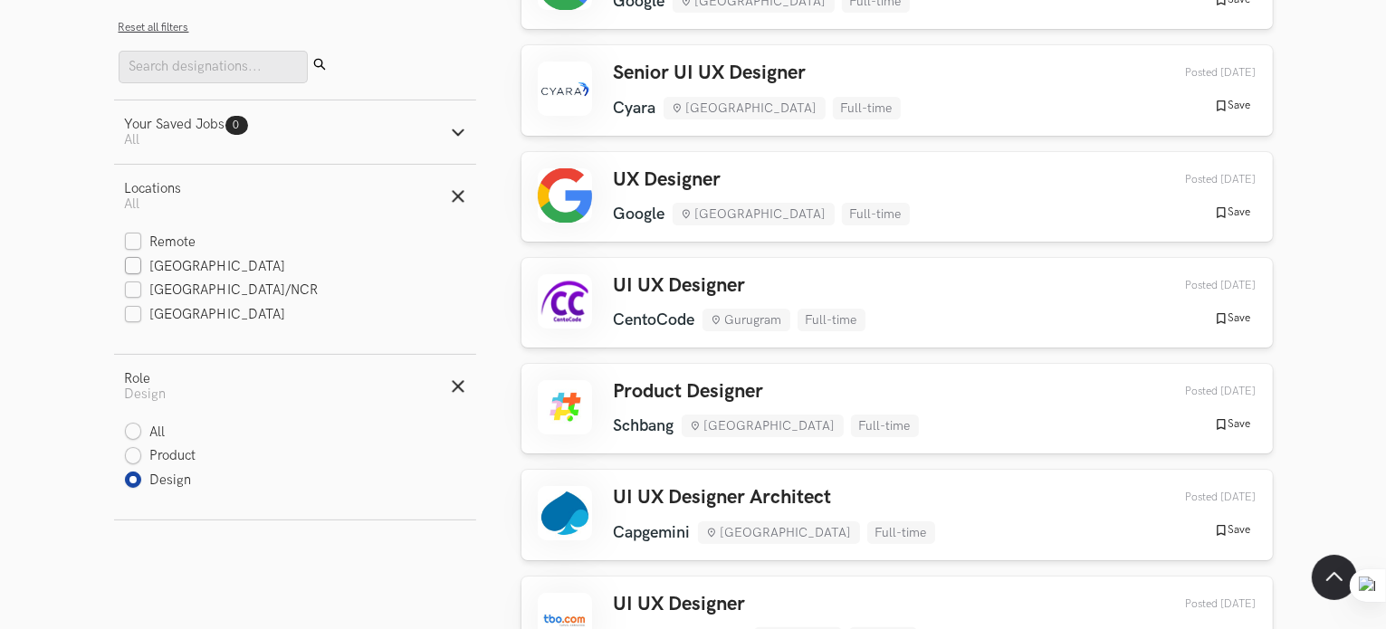
click at [132, 270] on label "Bengaluru" at bounding box center [205, 267] width 161 height 19
click at [132, 270] on input "Bengaluru" at bounding box center [133, 267] width 17 height 17
checkbox input "true"
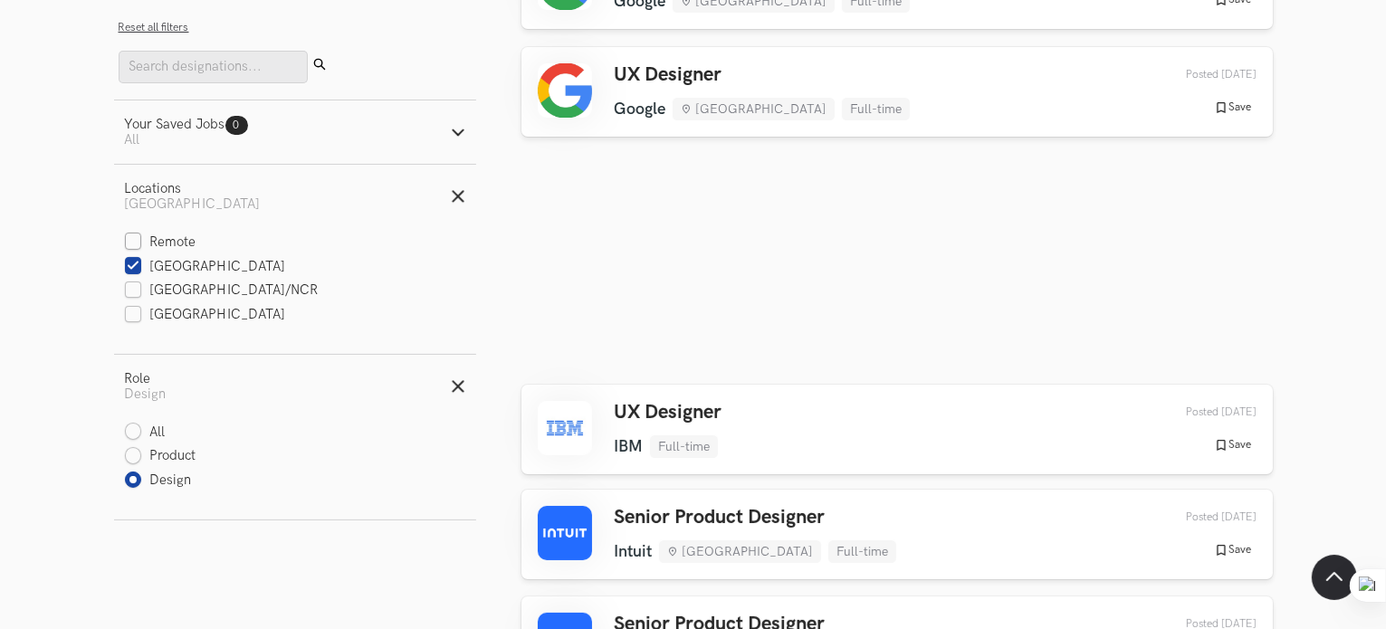
click at [130, 249] on label "Remote" at bounding box center [161, 243] width 72 height 19
click at [130, 249] on input "Remote" at bounding box center [133, 243] width 17 height 17
checkbox input "true"
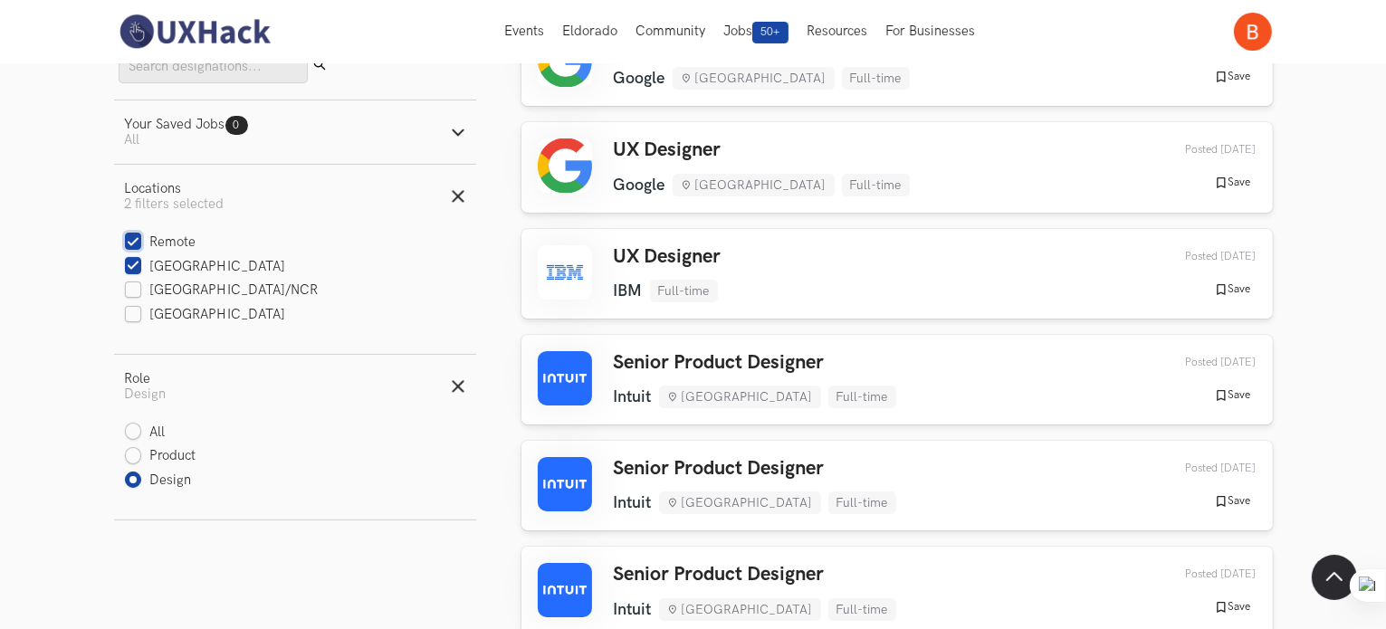
scroll to position [181, 0]
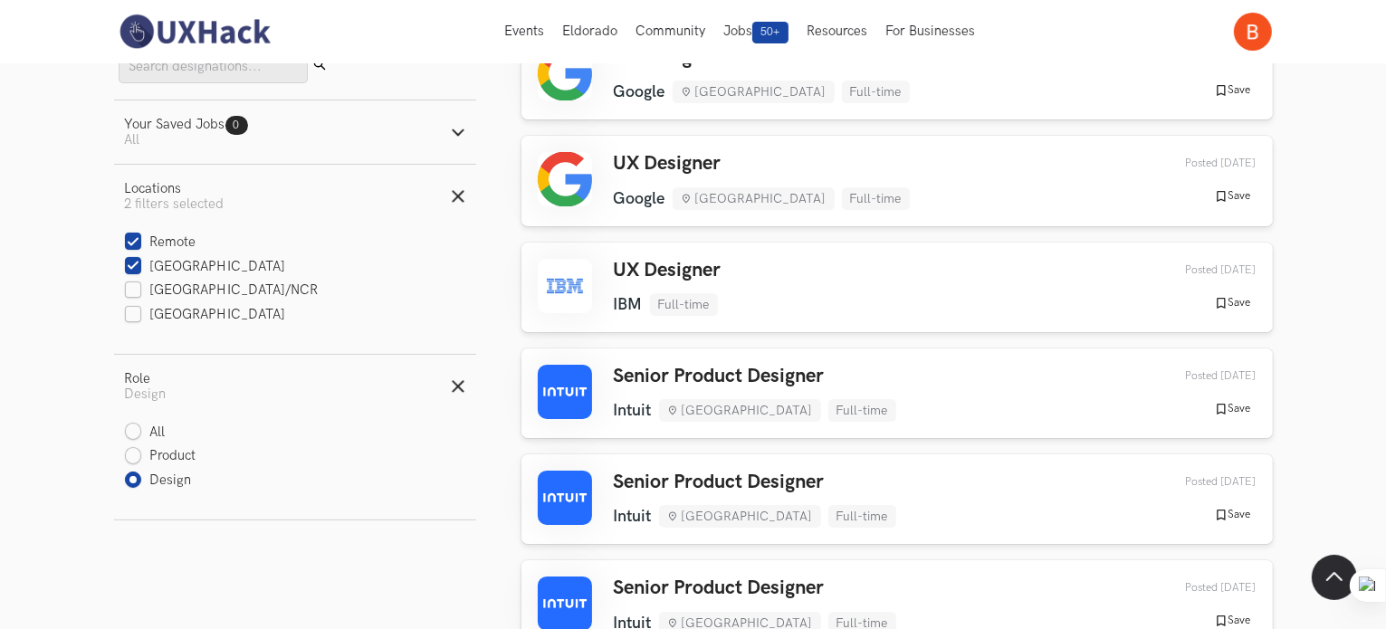
click at [467, 129] on button "Your Saved Jobs 0 Jobs Active filters: All" at bounding box center [295, 132] width 362 height 63
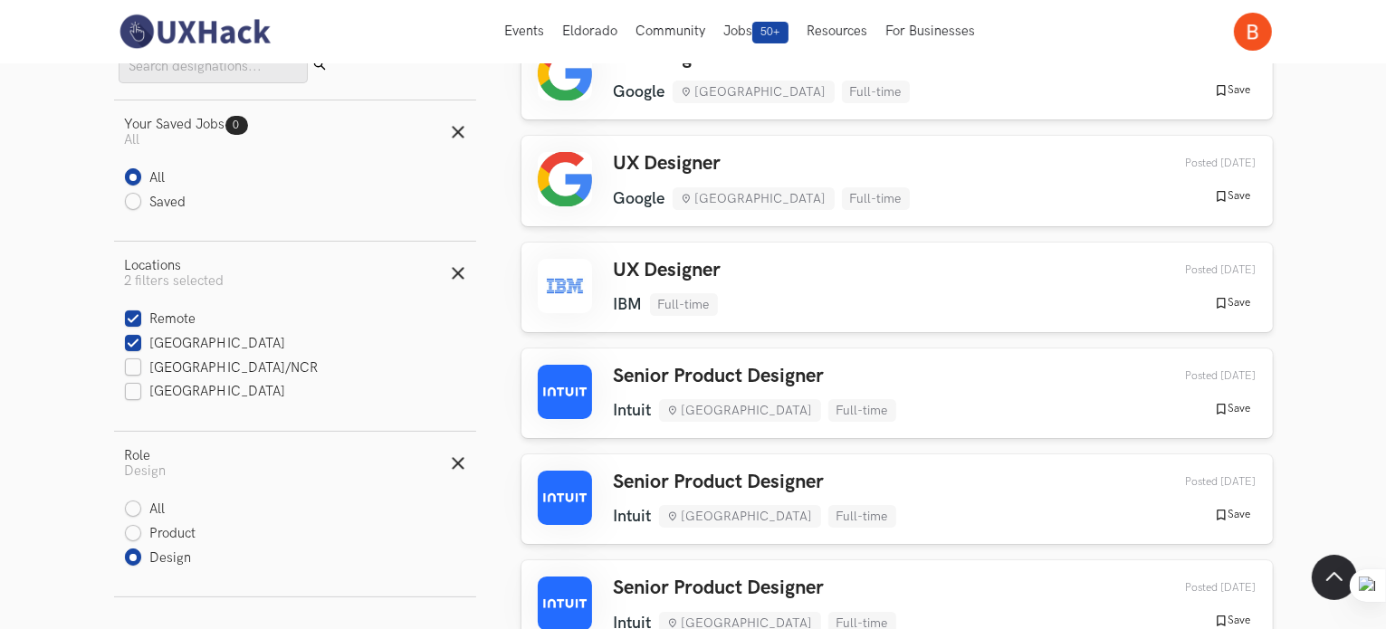
click at [467, 129] on button "Your Saved Jobs 0 Jobs Active filters: All" at bounding box center [295, 132] width 362 height 63
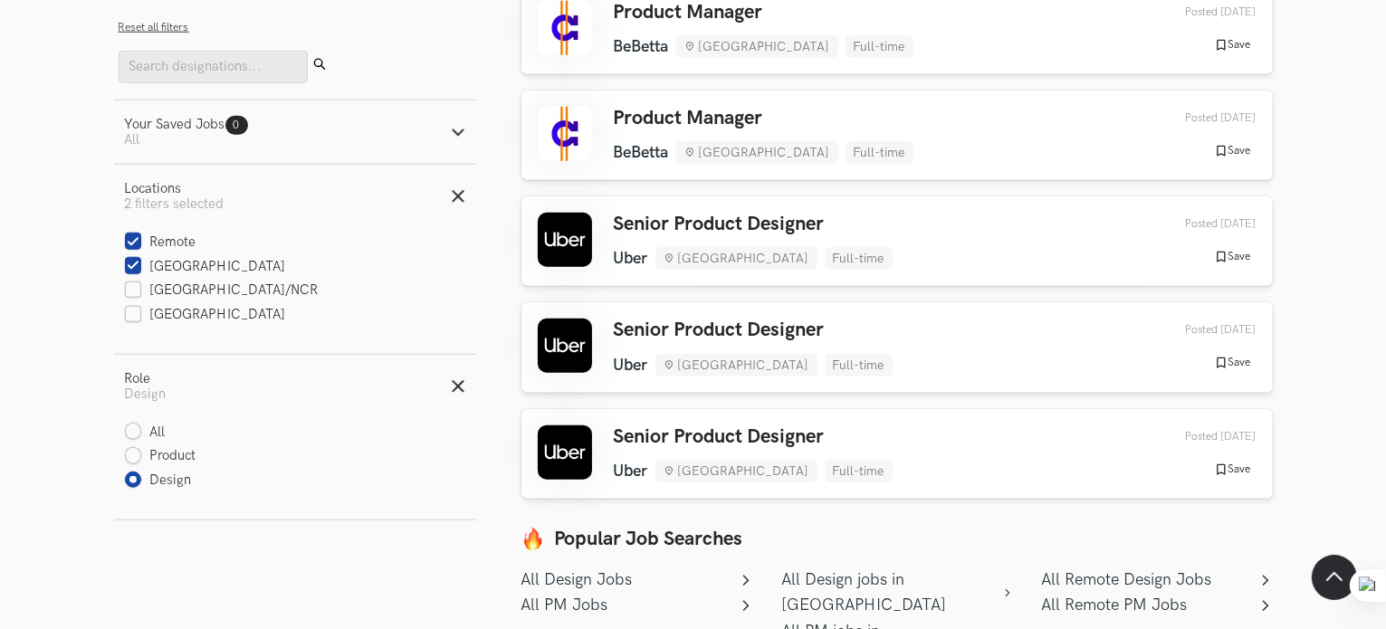
scroll to position [1902, 0]
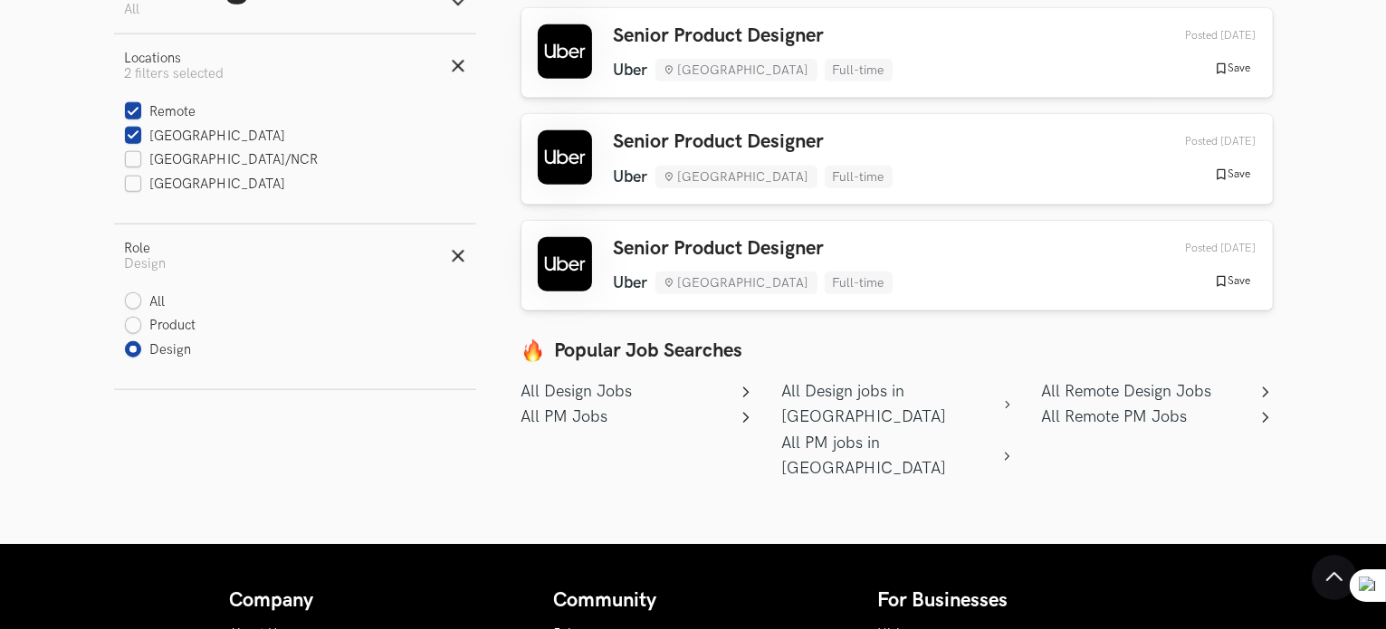
click at [927, 390] on link "All Design jobs in Bengaluru" at bounding box center [897, 405] width 231 height 52
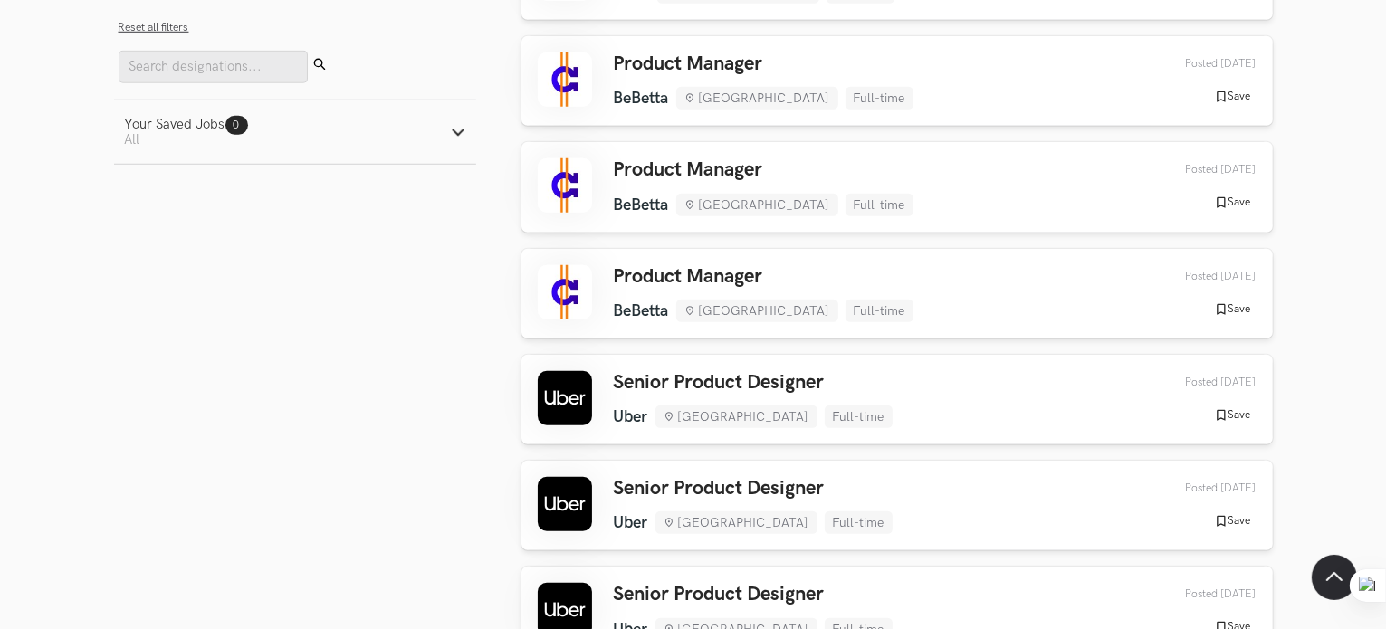
scroll to position [1902, 0]
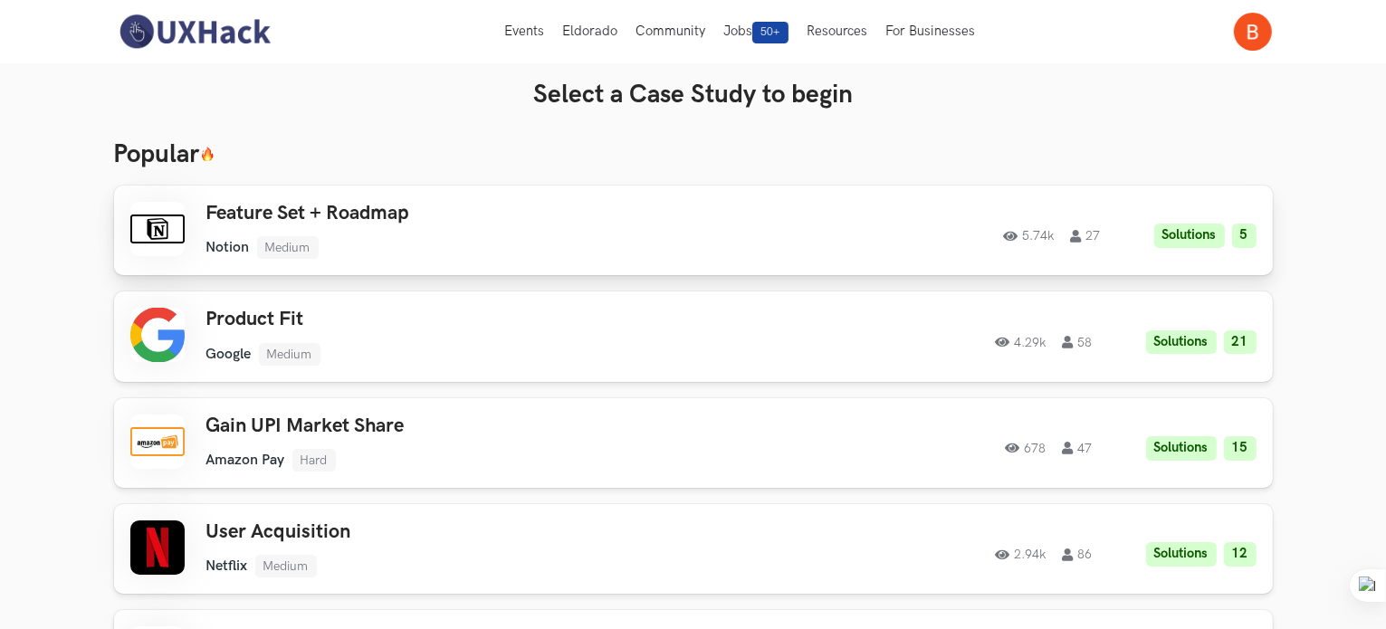
click at [394, 236] on ul "Notion Medium" at bounding box center [463, 247] width 514 height 23
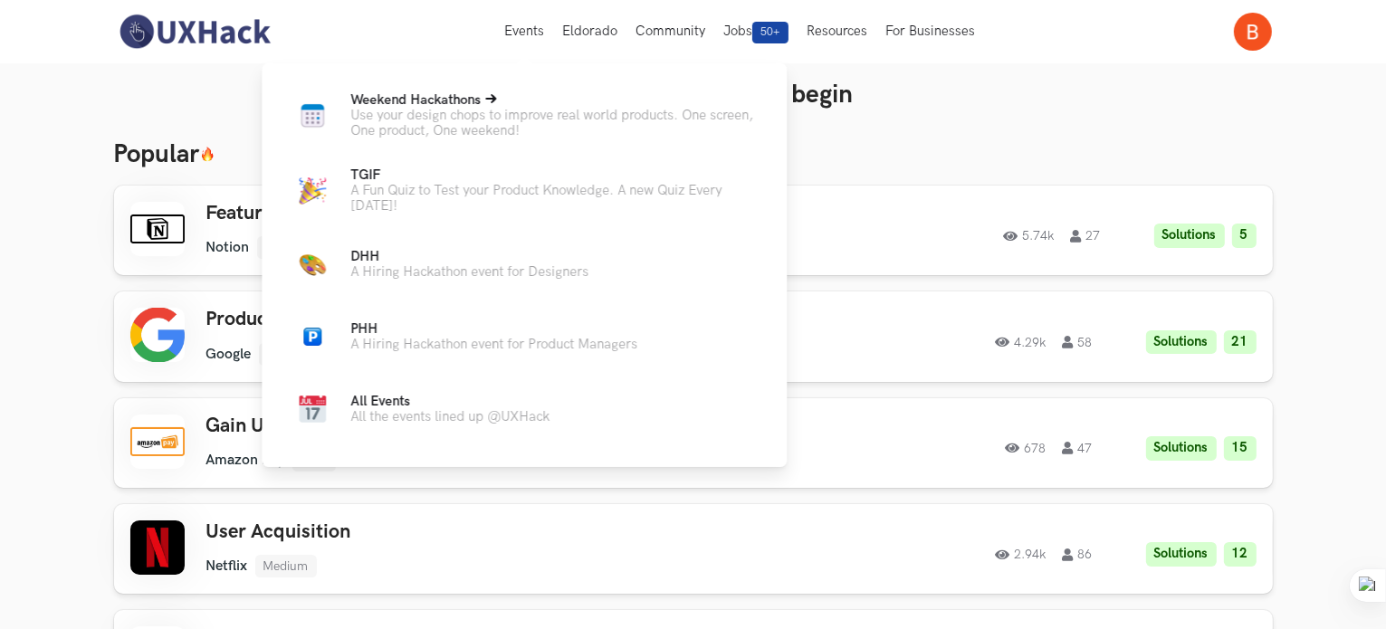
click at [449, 116] on p "Use your design chops to improve real world products. One screen, One product, …" at bounding box center [554, 123] width 408 height 31
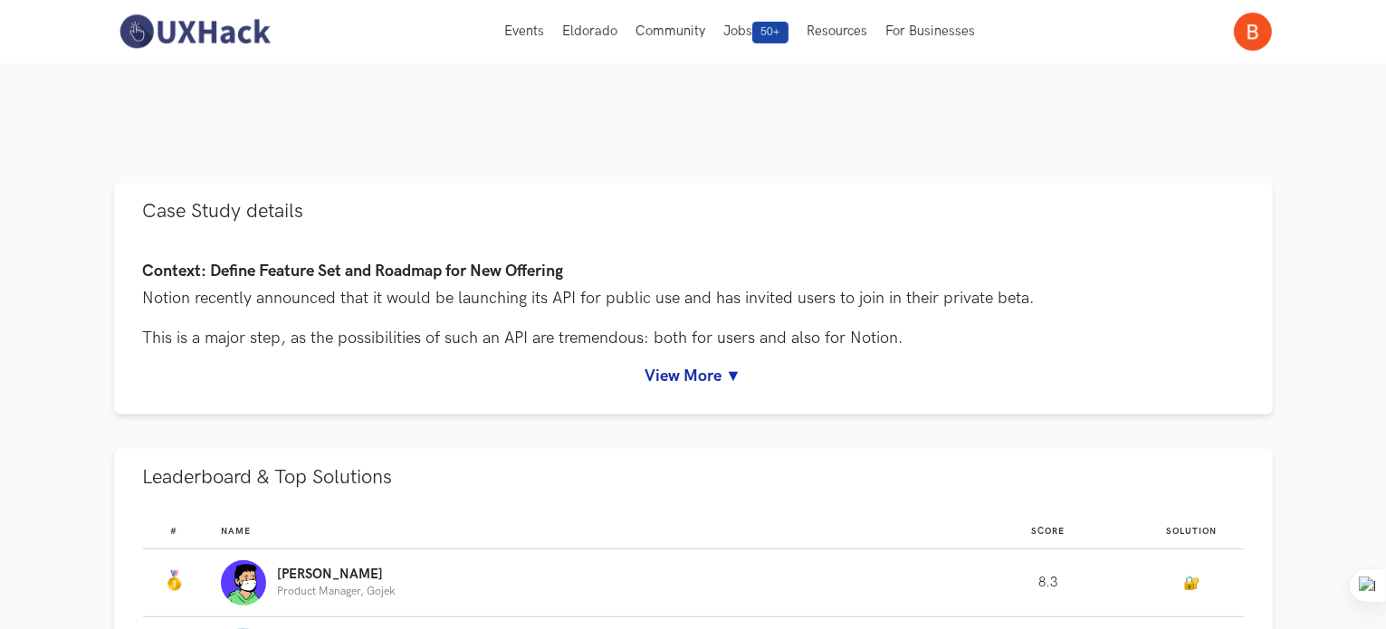
scroll to position [634, 0]
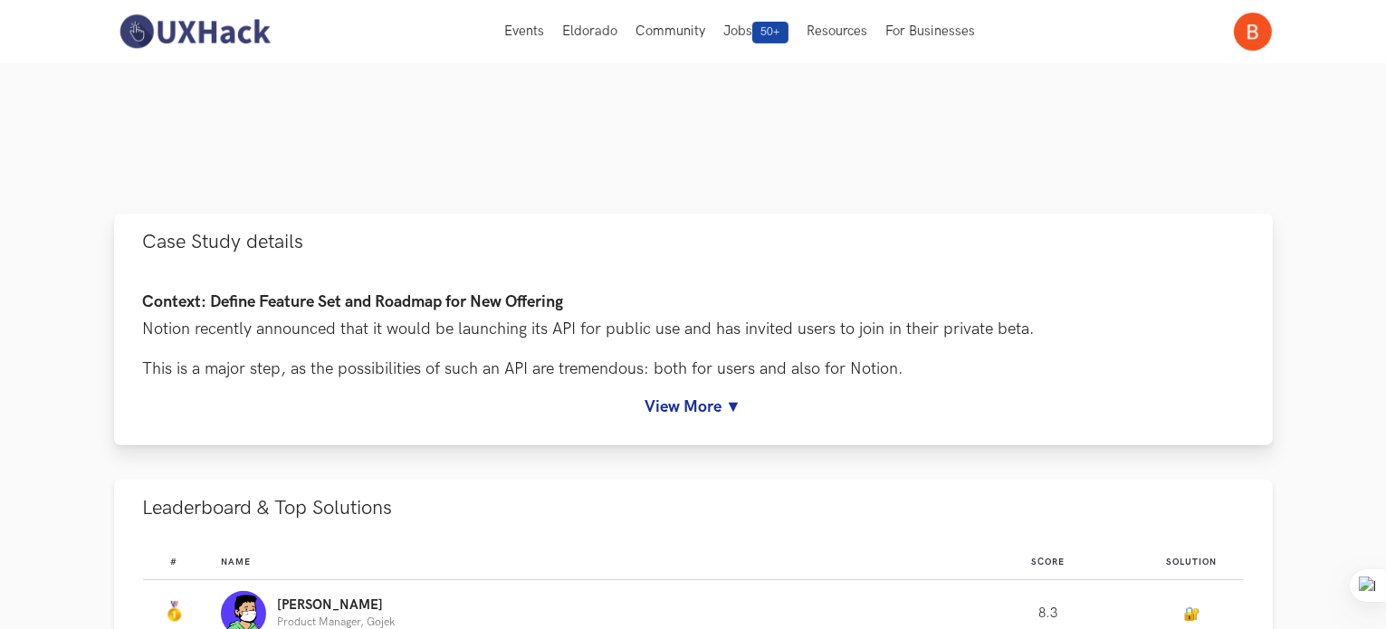
click at [728, 409] on link "View More ▼" at bounding box center [693, 407] width 1101 height 19
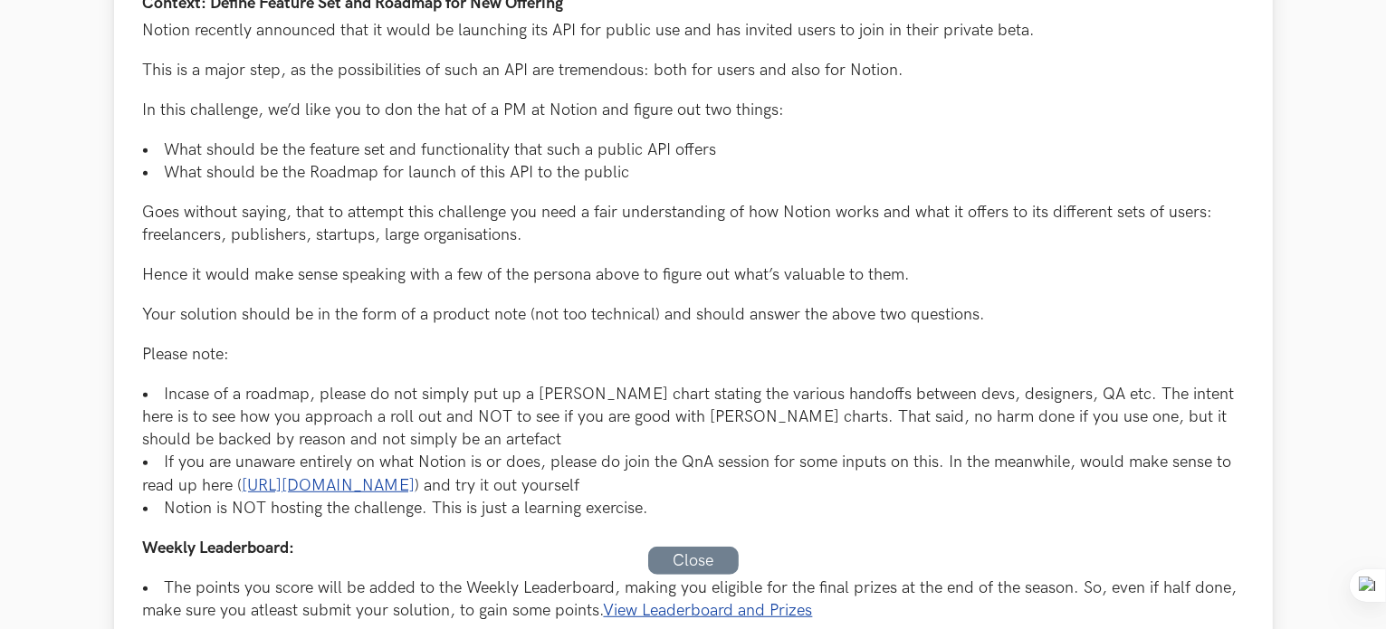
scroll to position [815, 0]
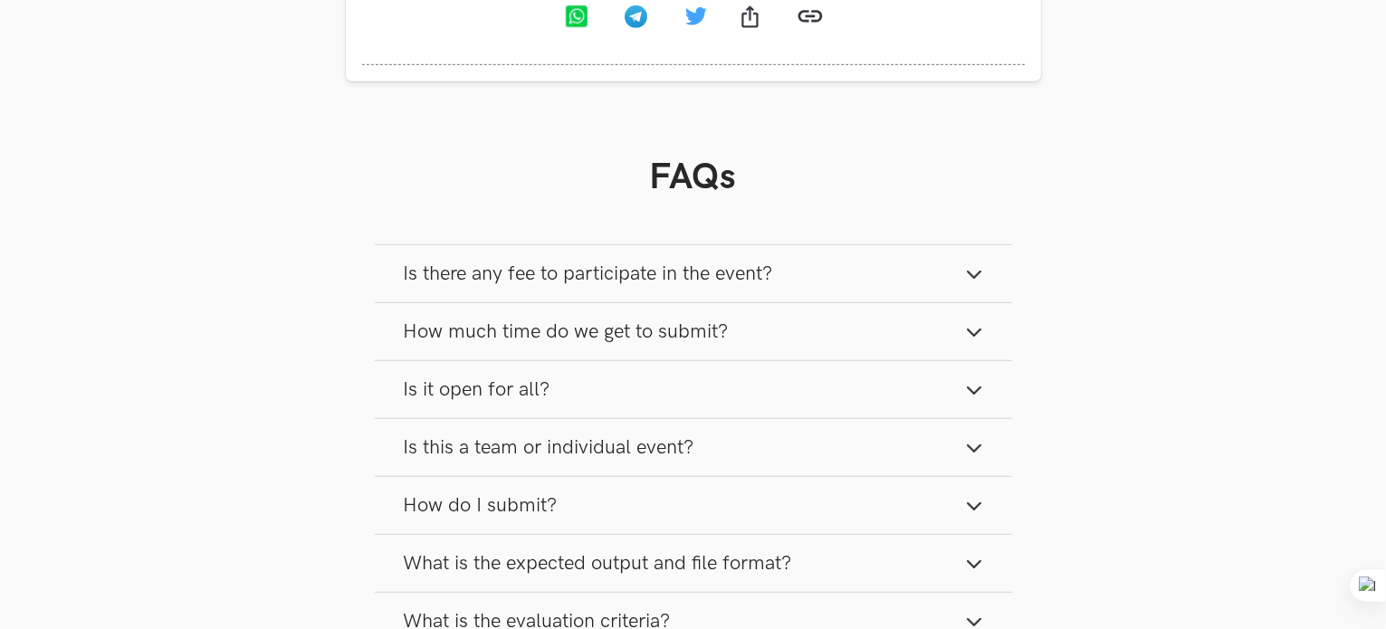
scroll to position [1449, 0]
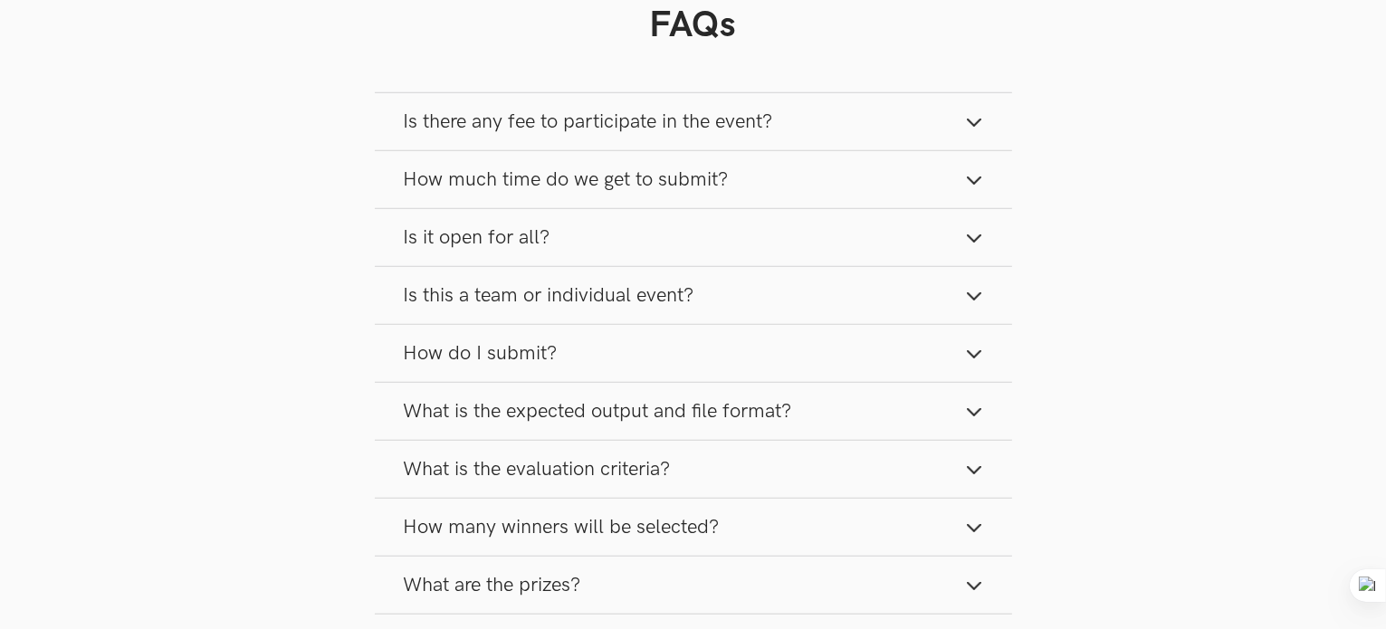
click at [966, 128] on icon "button" at bounding box center [974, 122] width 18 height 18
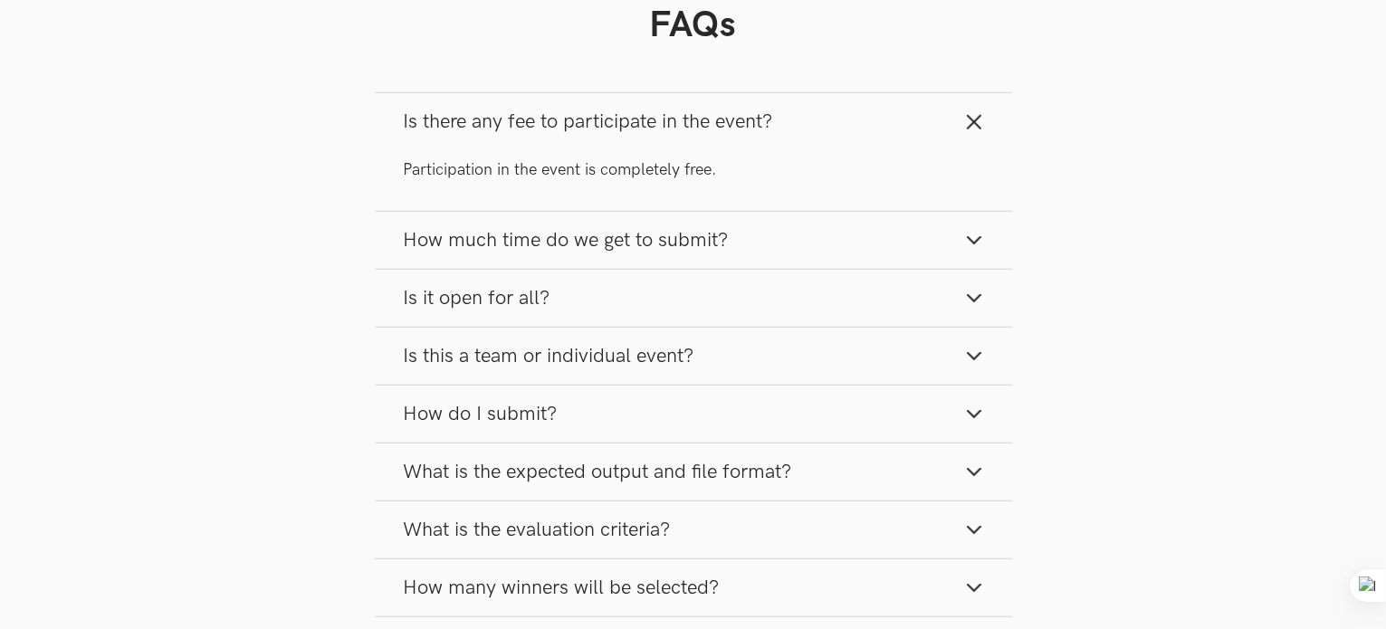
click at [966, 244] on icon "button" at bounding box center [974, 240] width 18 height 18
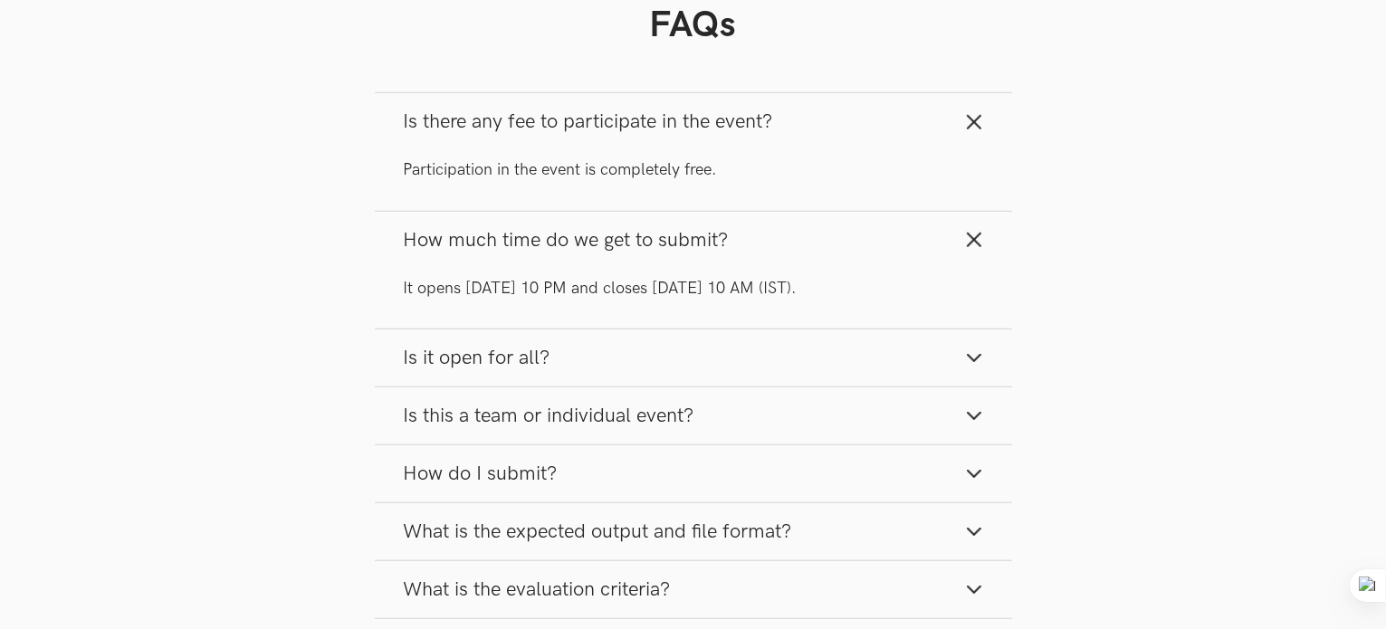
click at [574, 360] on button "Is it open for all?" at bounding box center [694, 358] width 638 height 57
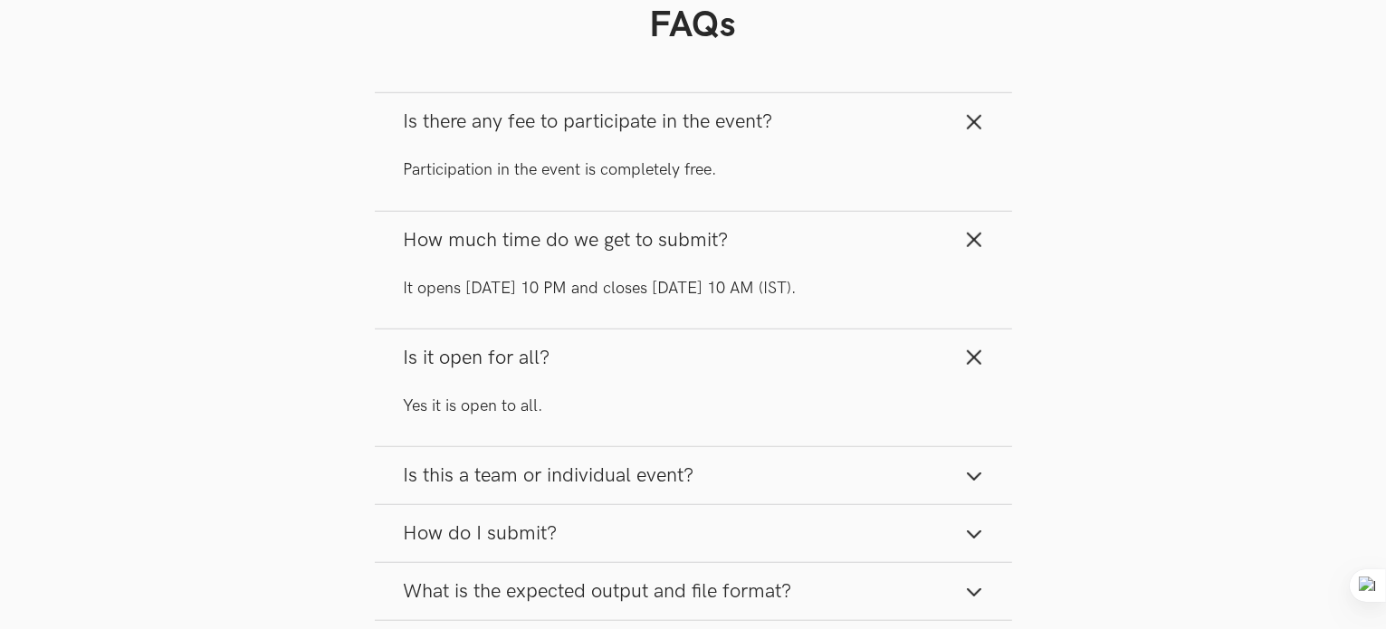
scroll to position [1539, 0]
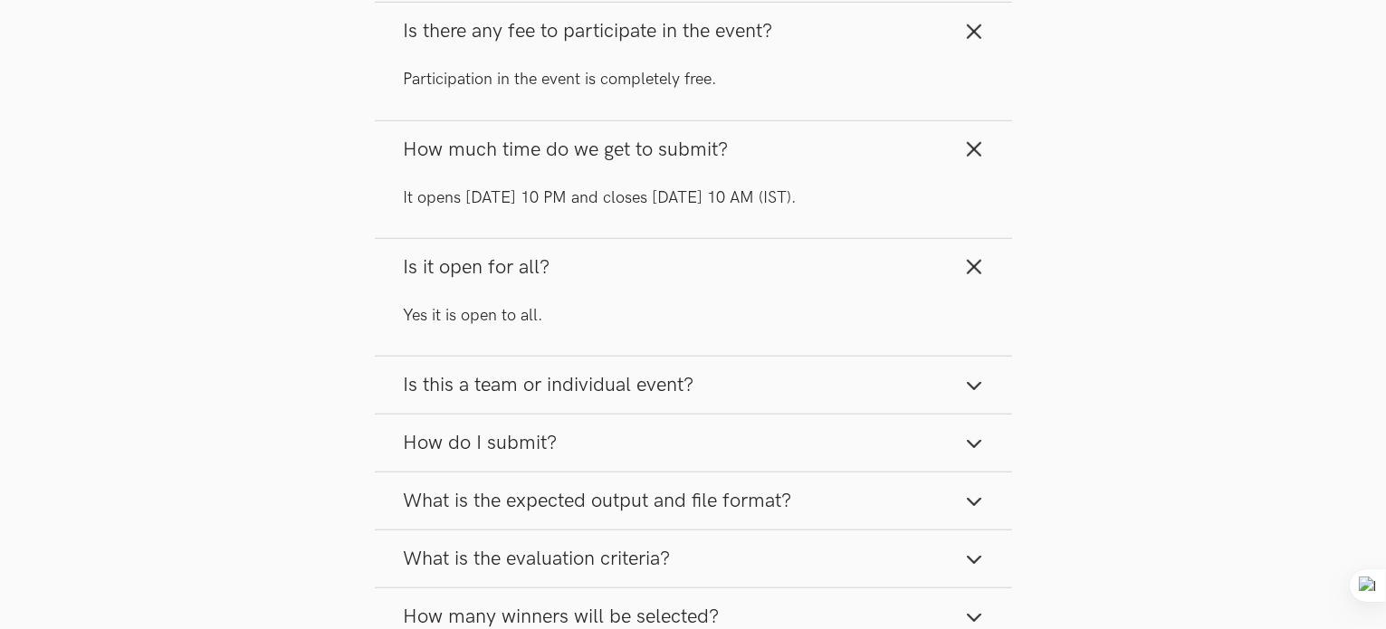
click at [550, 394] on span "Is this a team or individual event?" at bounding box center [549, 385] width 291 height 24
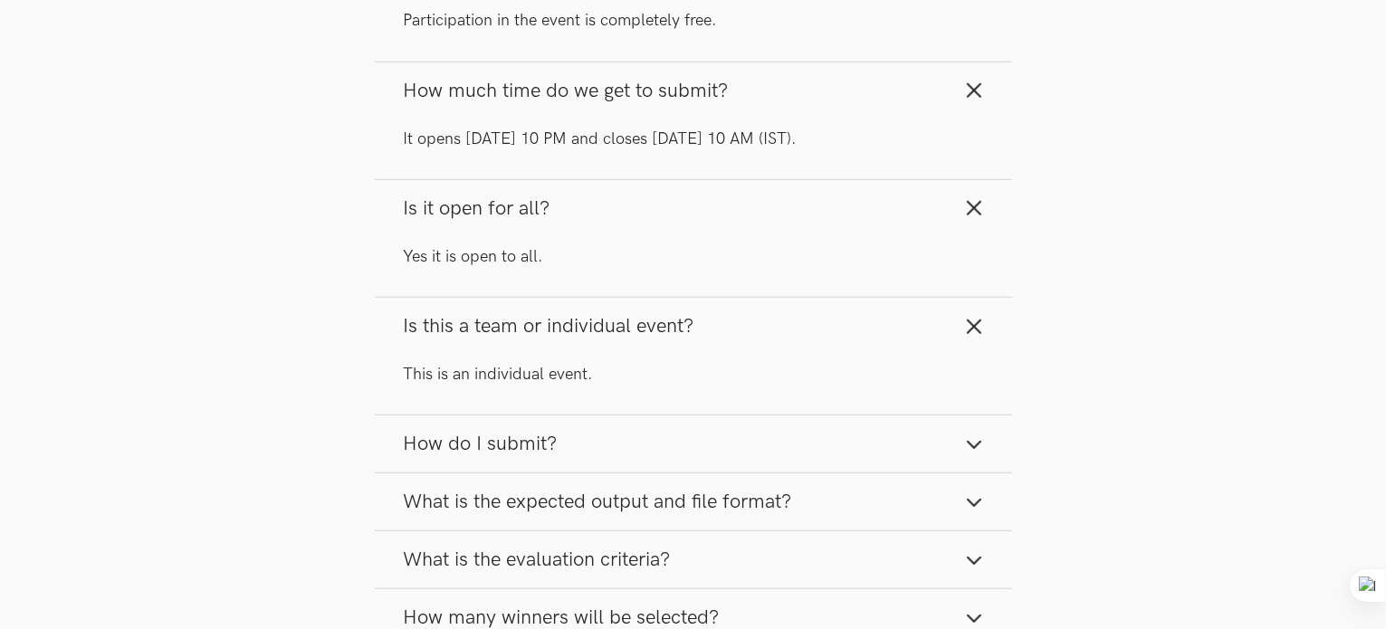
scroll to position [1630, 0]
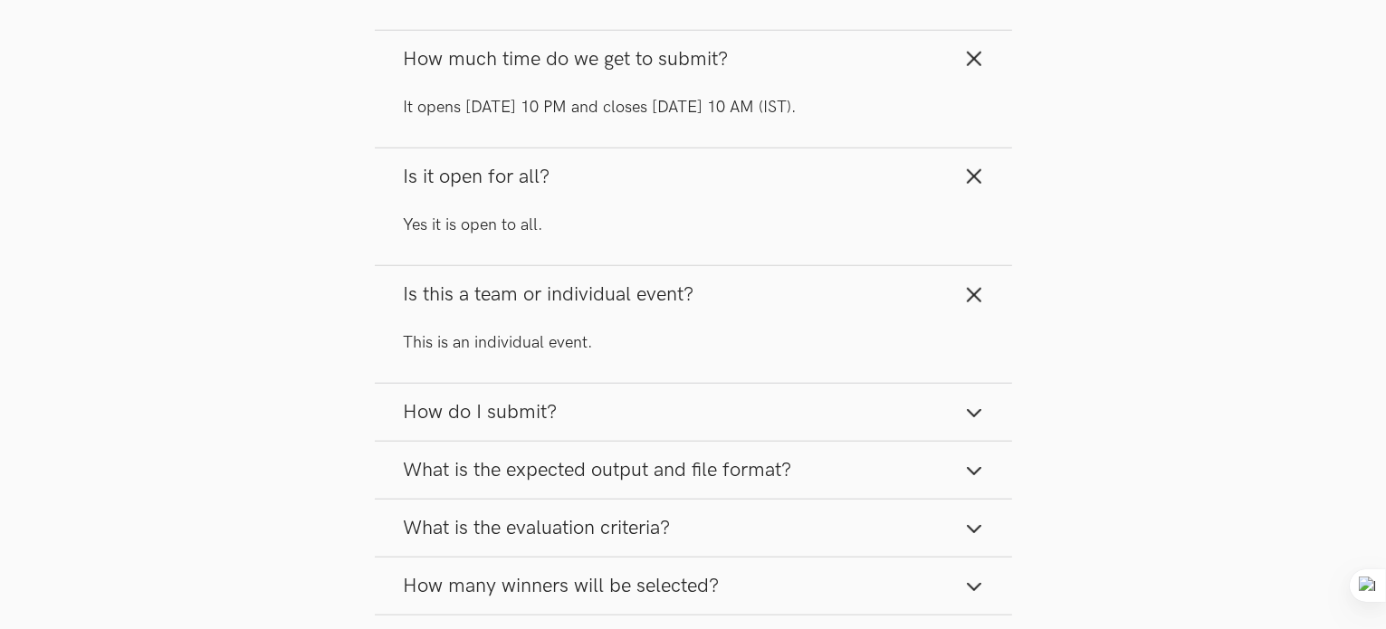
click at [549, 395] on button "How do I submit?" at bounding box center [694, 412] width 638 height 57
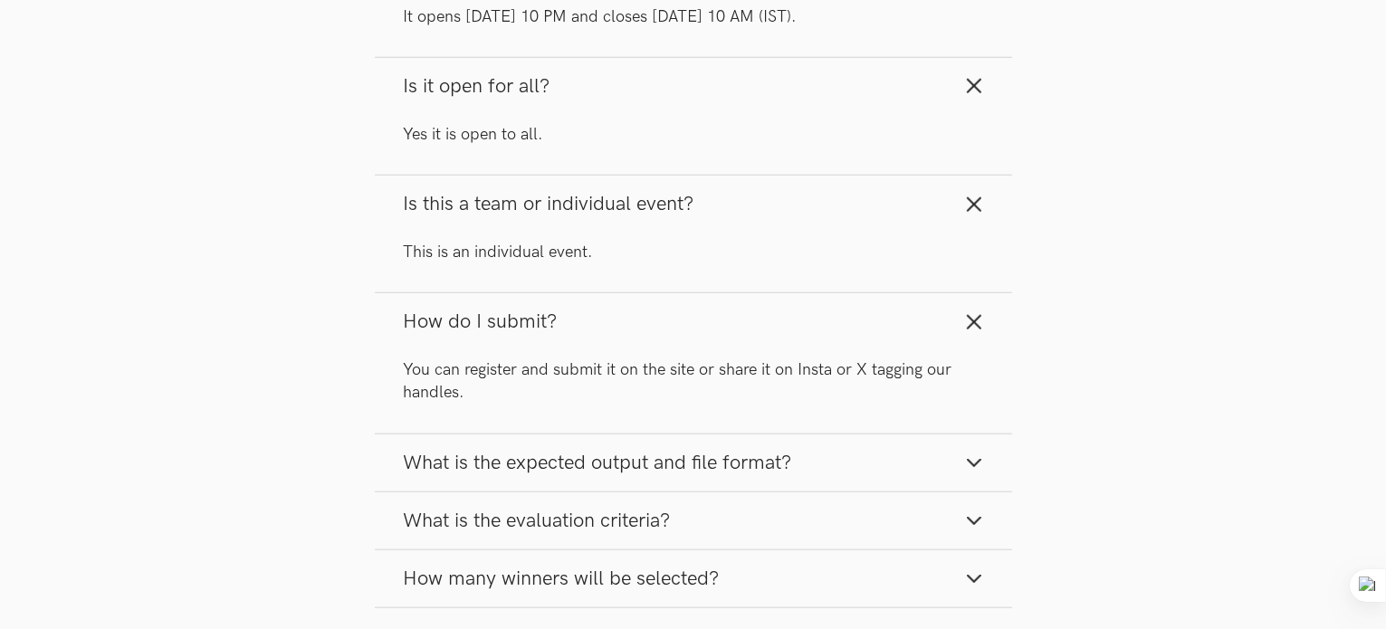
scroll to position [1811, 0]
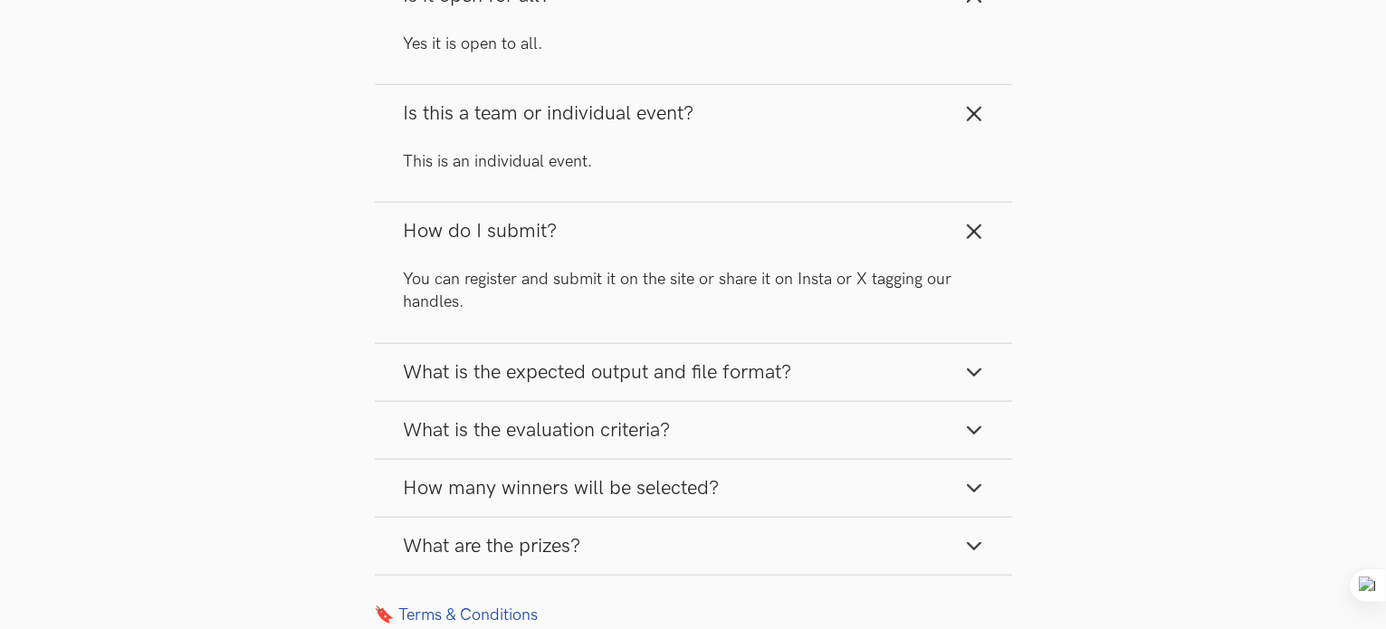
click at [513, 383] on span "What is the expected output and file format?" at bounding box center [598, 372] width 388 height 24
